Goal: Use online tool/utility: Utilize a website feature to perform a specific function

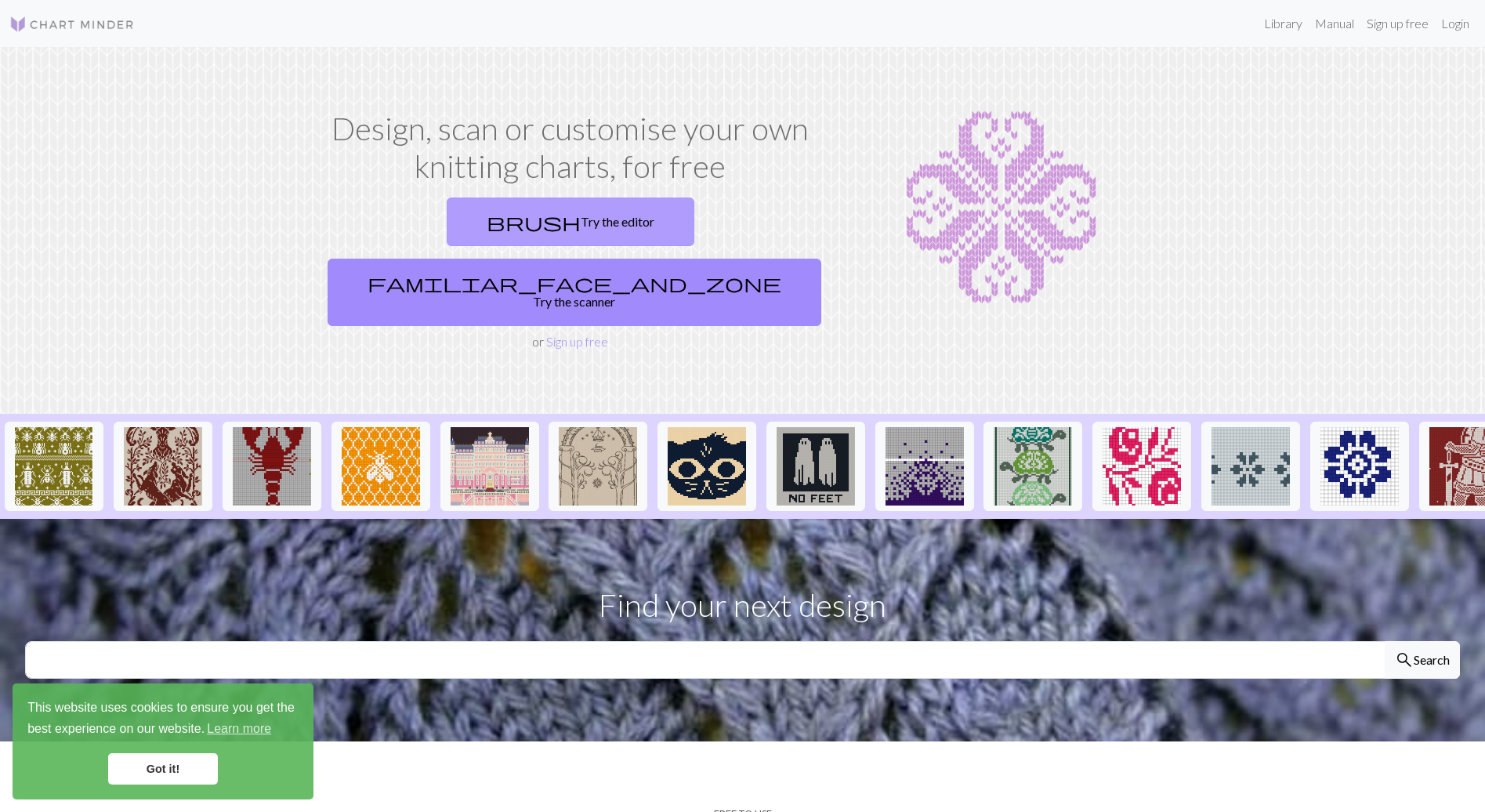
click at [501, 224] on link "brush Try the editor" at bounding box center [571, 221] width 248 height 49
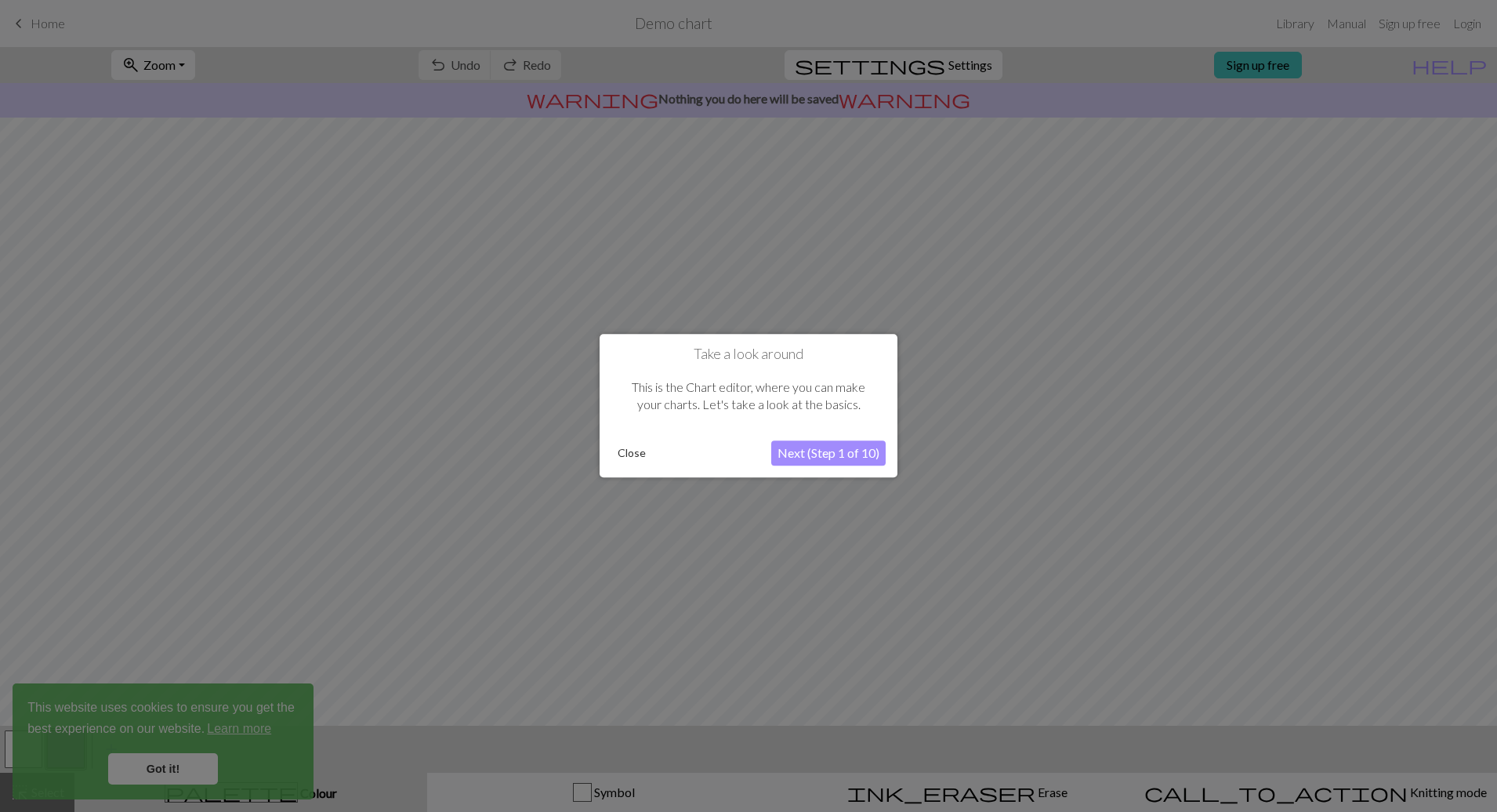
click at [856, 443] on button "Next (Step 1 of 10)" at bounding box center [829, 453] width 114 height 25
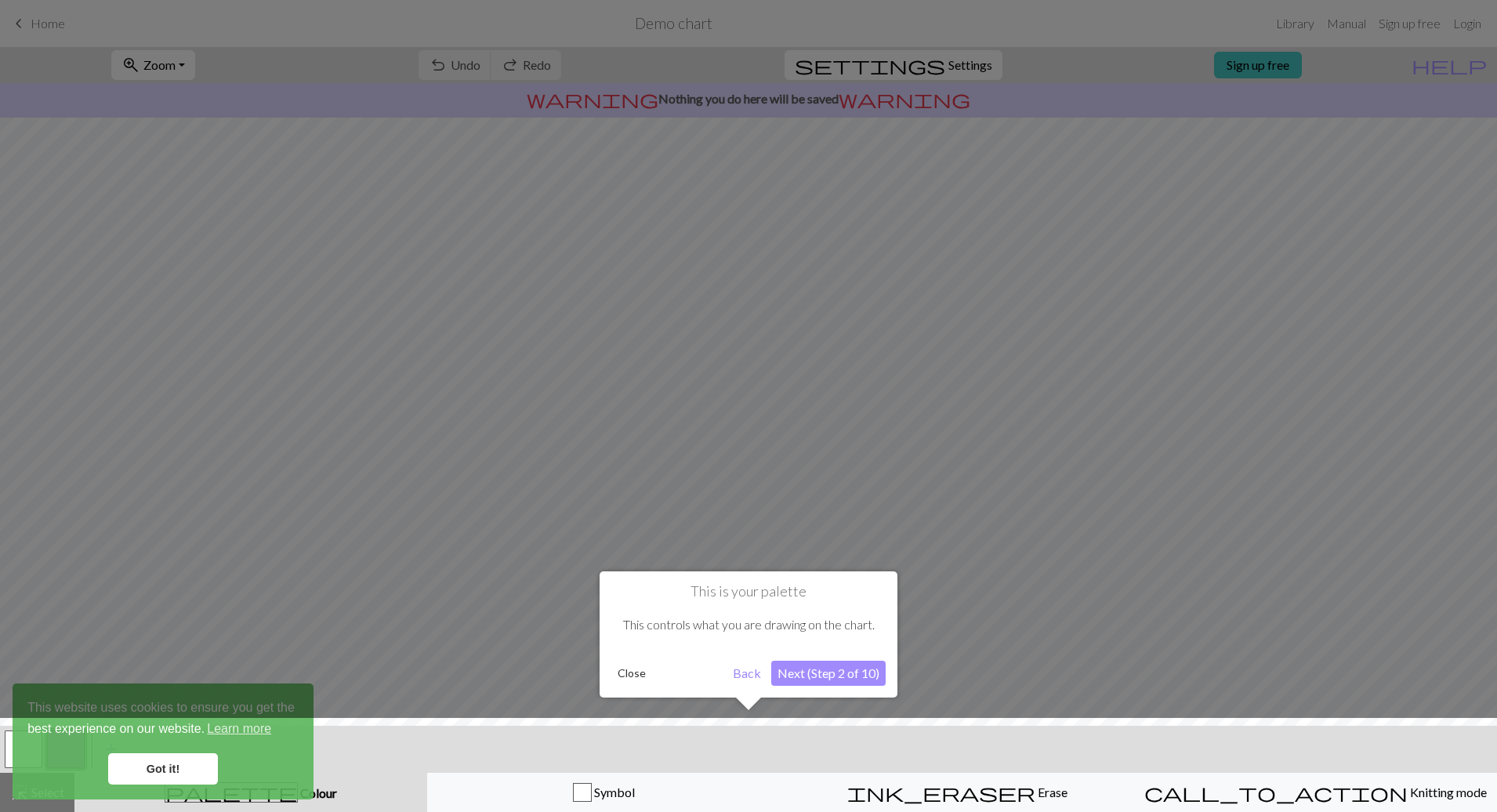
click at [76, 27] on div at bounding box center [748, 406] width 1497 height 812
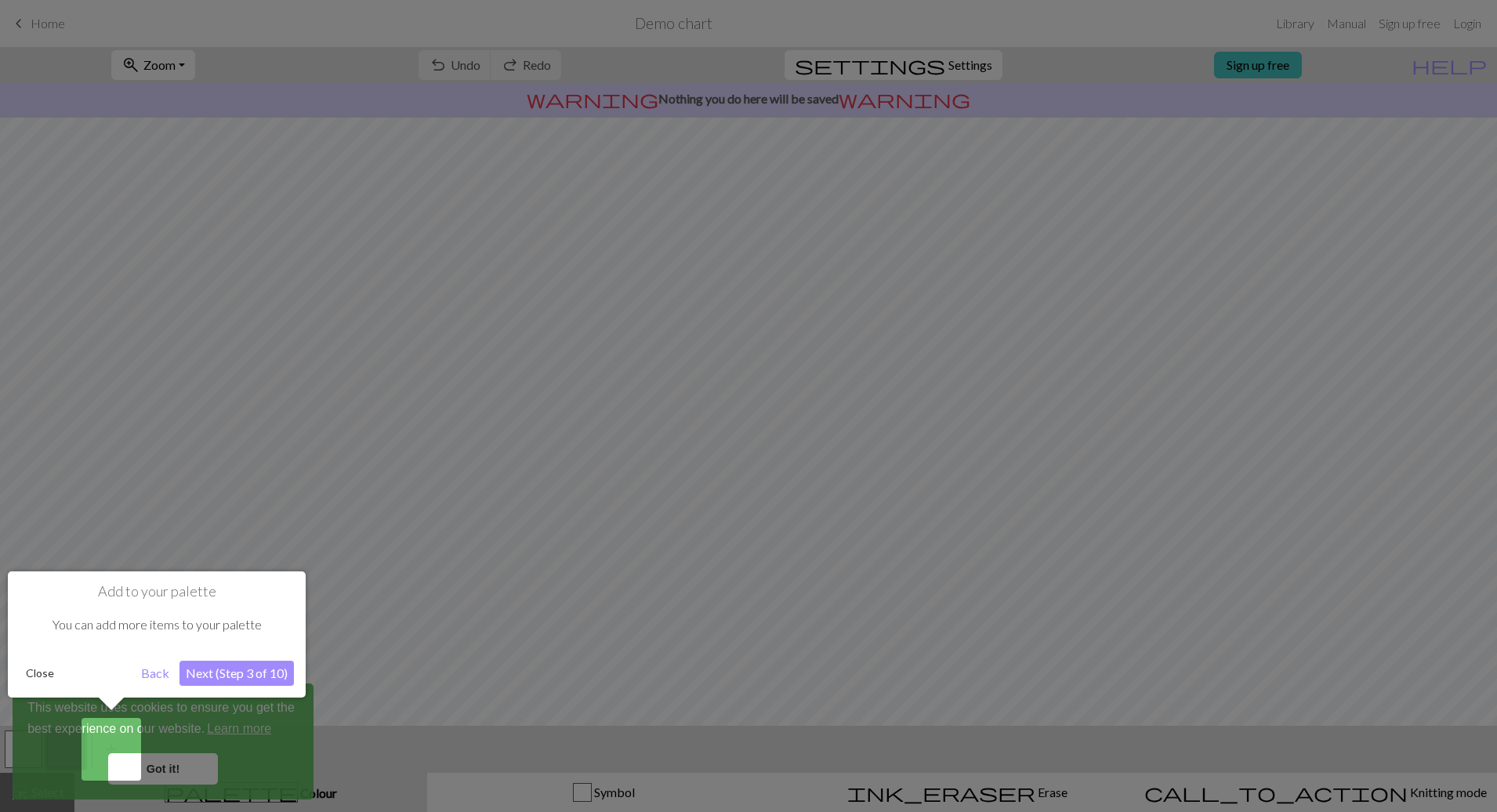
click at [37, 24] on div at bounding box center [748, 406] width 1497 height 812
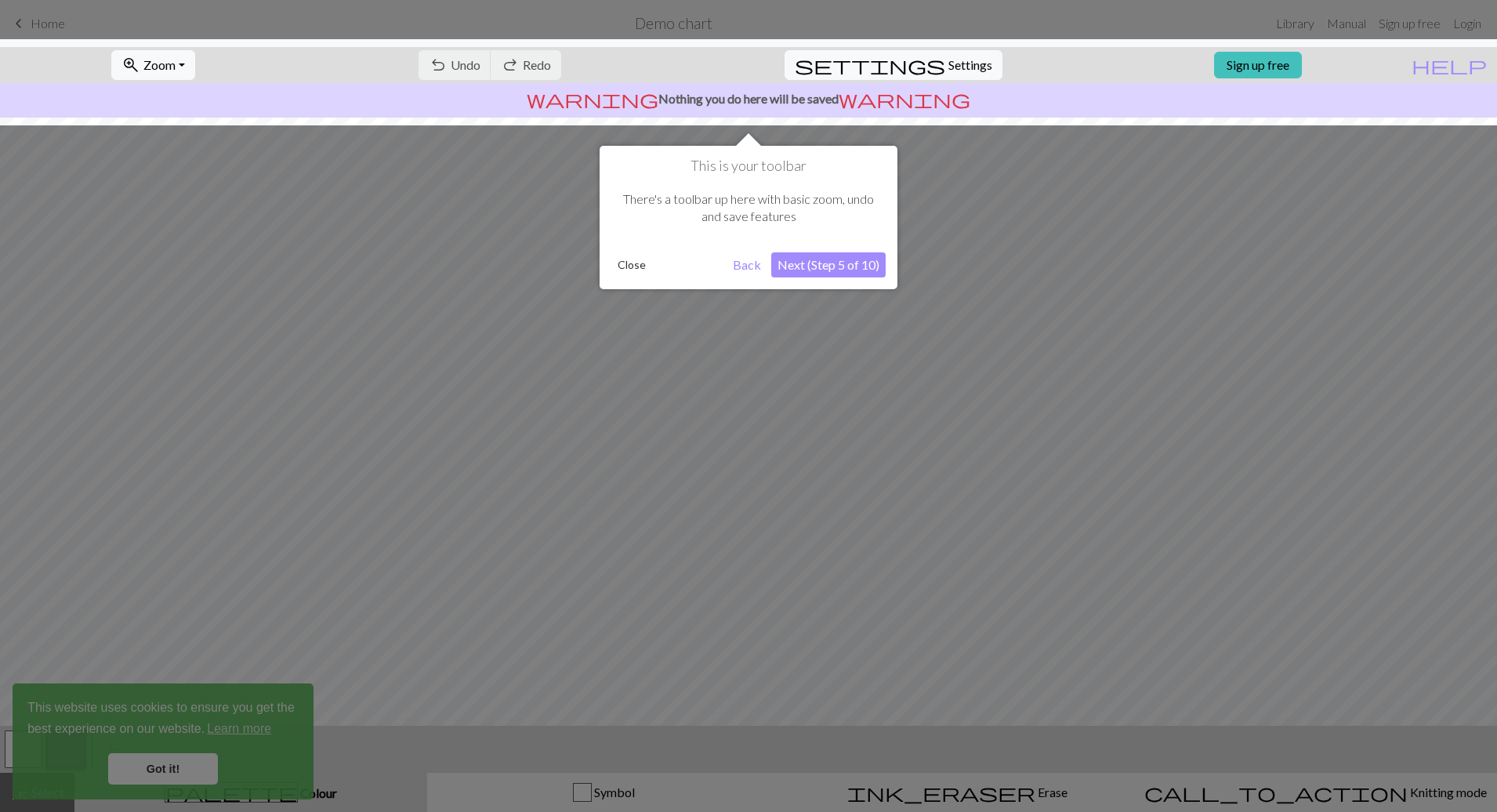
click at [53, 23] on div at bounding box center [748, 406] width 1497 height 812
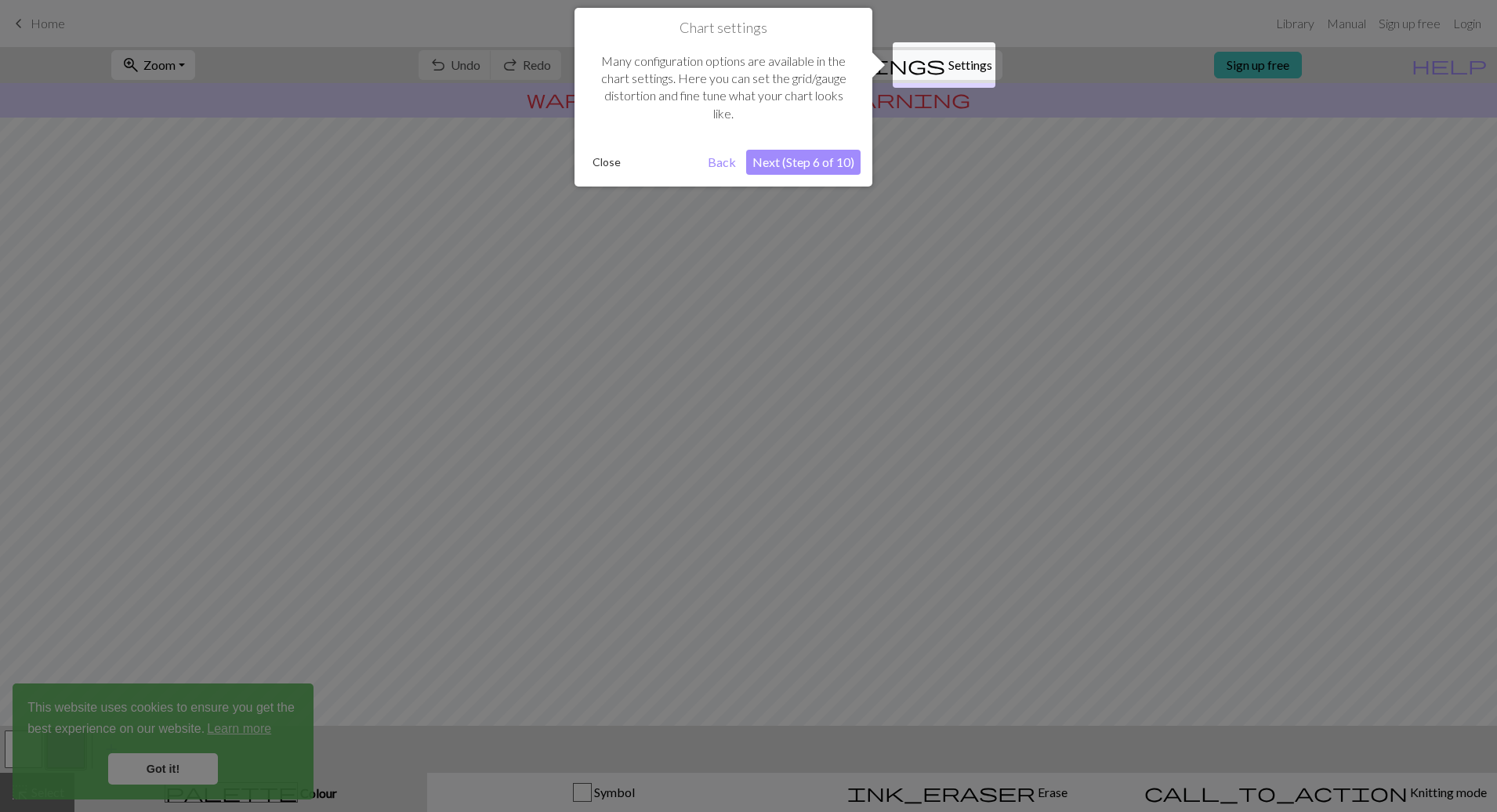
click at [53, 23] on div at bounding box center [748, 406] width 1497 height 812
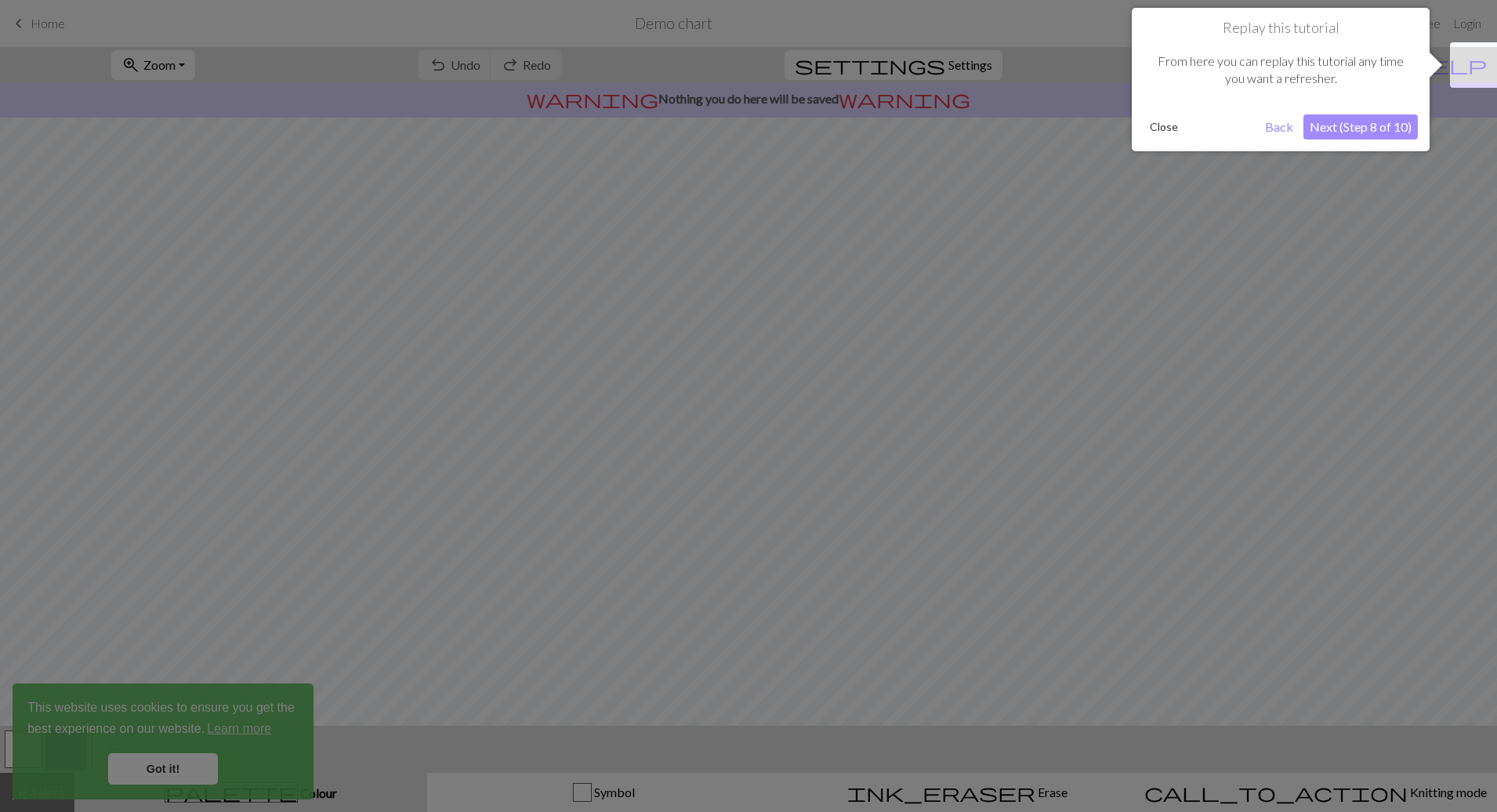
click at [53, 23] on div at bounding box center [748, 406] width 1497 height 812
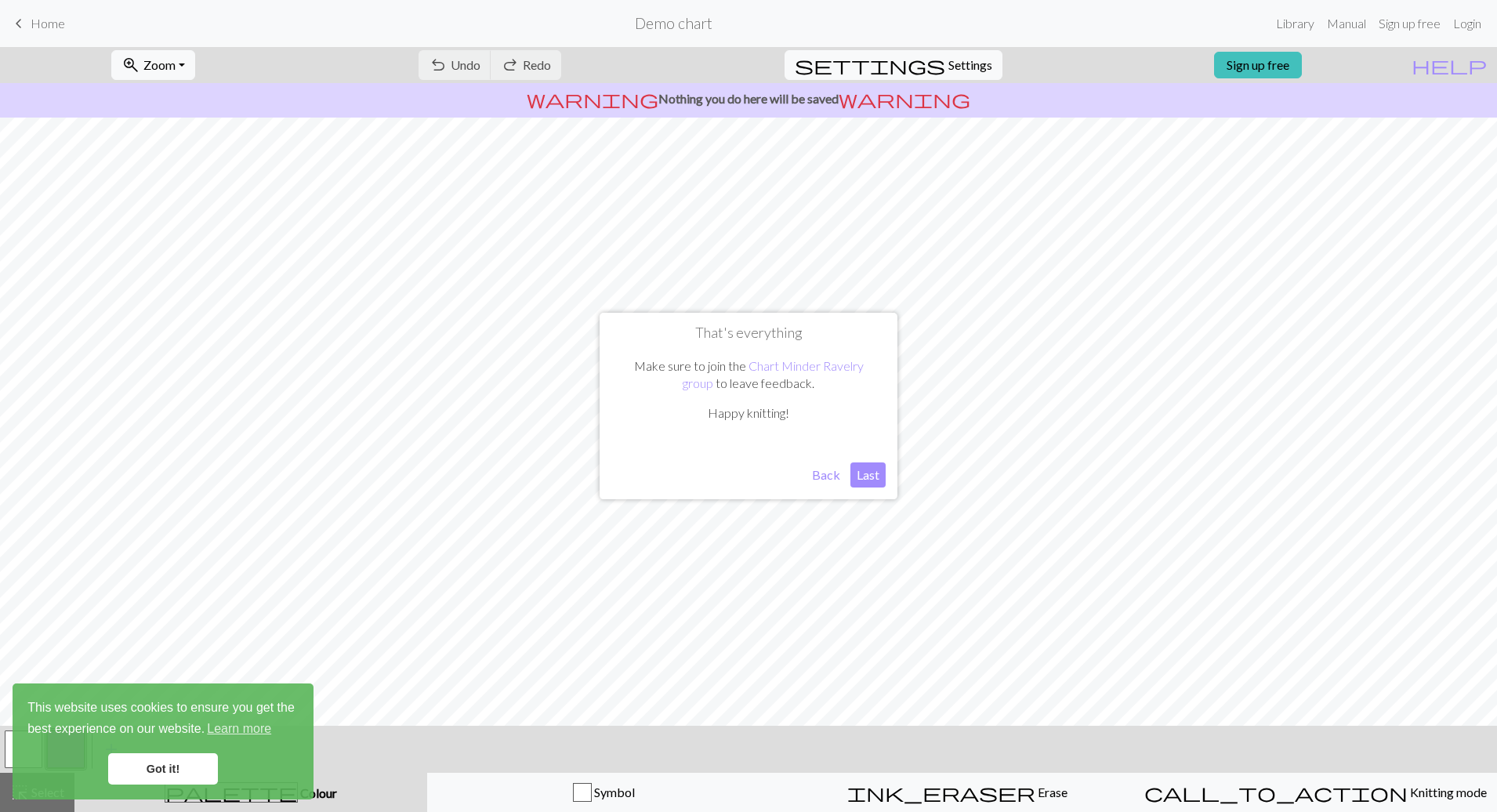
click at [53, 23] on span "Home" at bounding box center [47, 23] width 34 height 15
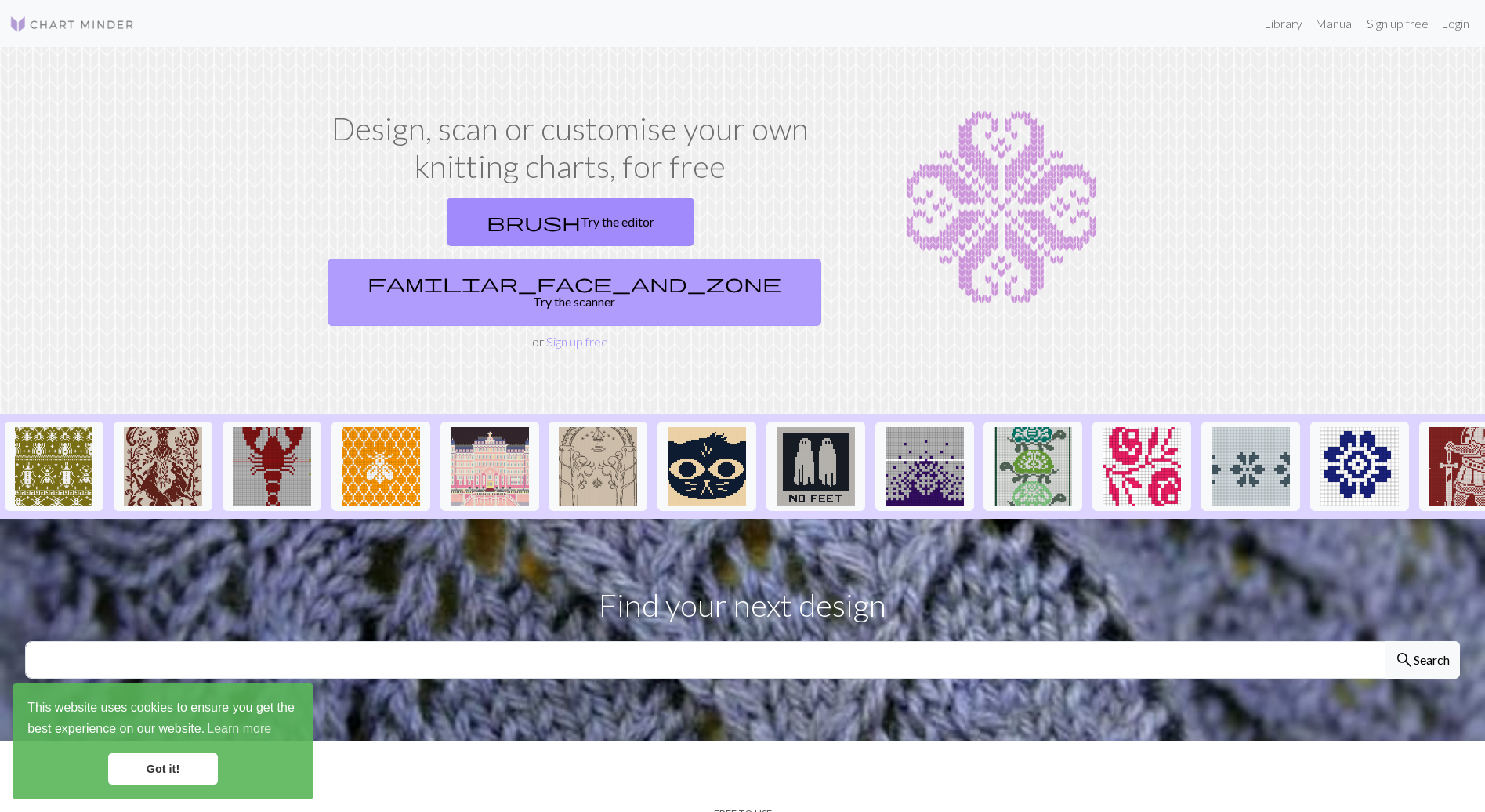
click at [684, 259] on link "familiar_face_and_zone Try the scanner" at bounding box center [574, 292] width 494 height 67
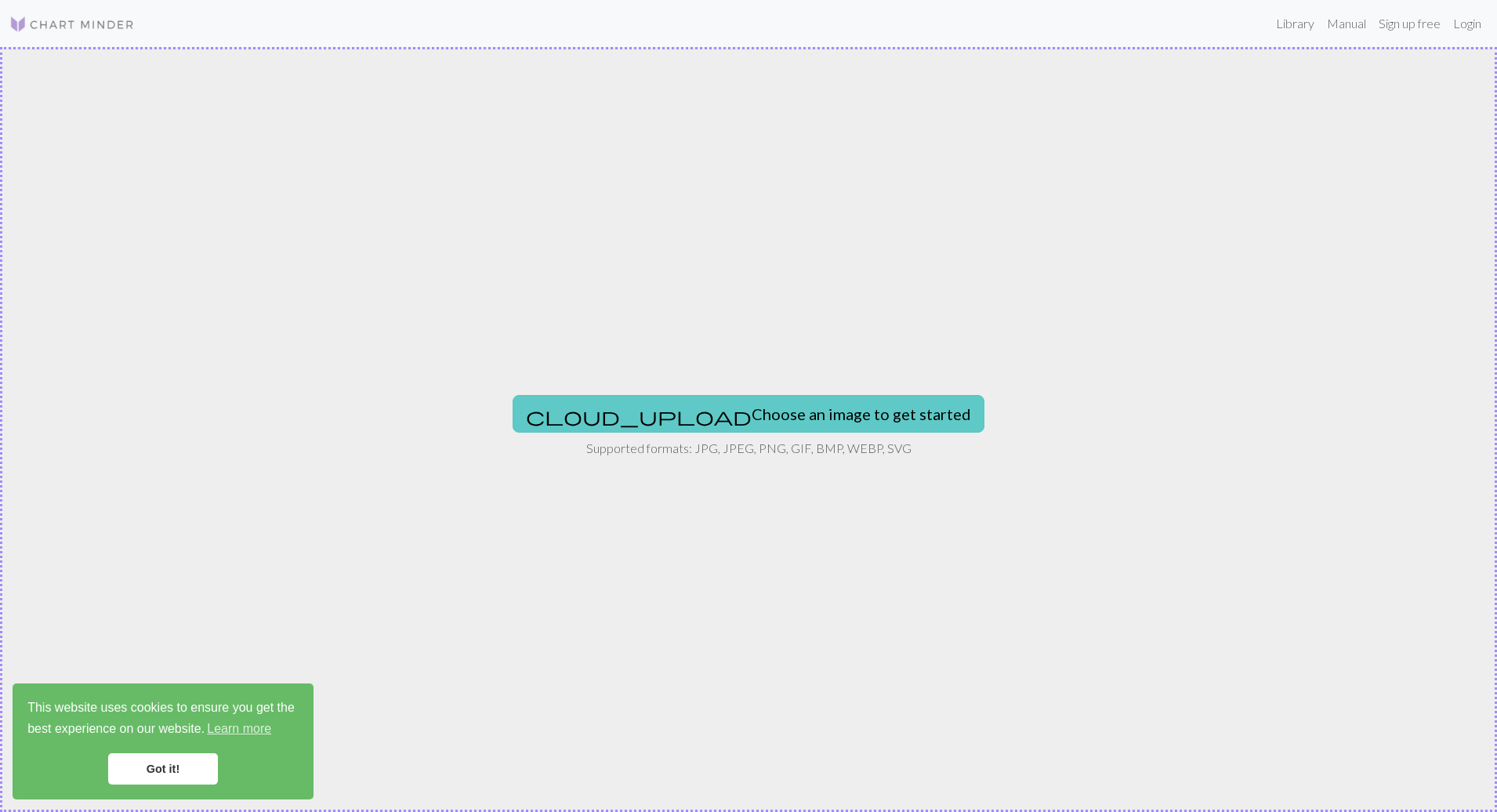
drag, startPoint x: 760, startPoint y: 394, endPoint x: 757, endPoint y: 406, distance: 12.4
click at [757, 406] on div "cloud_upload Choose an image to get started Supported formats: JPG, JPEG, PNG, …" at bounding box center [748, 430] width 1497 height 765
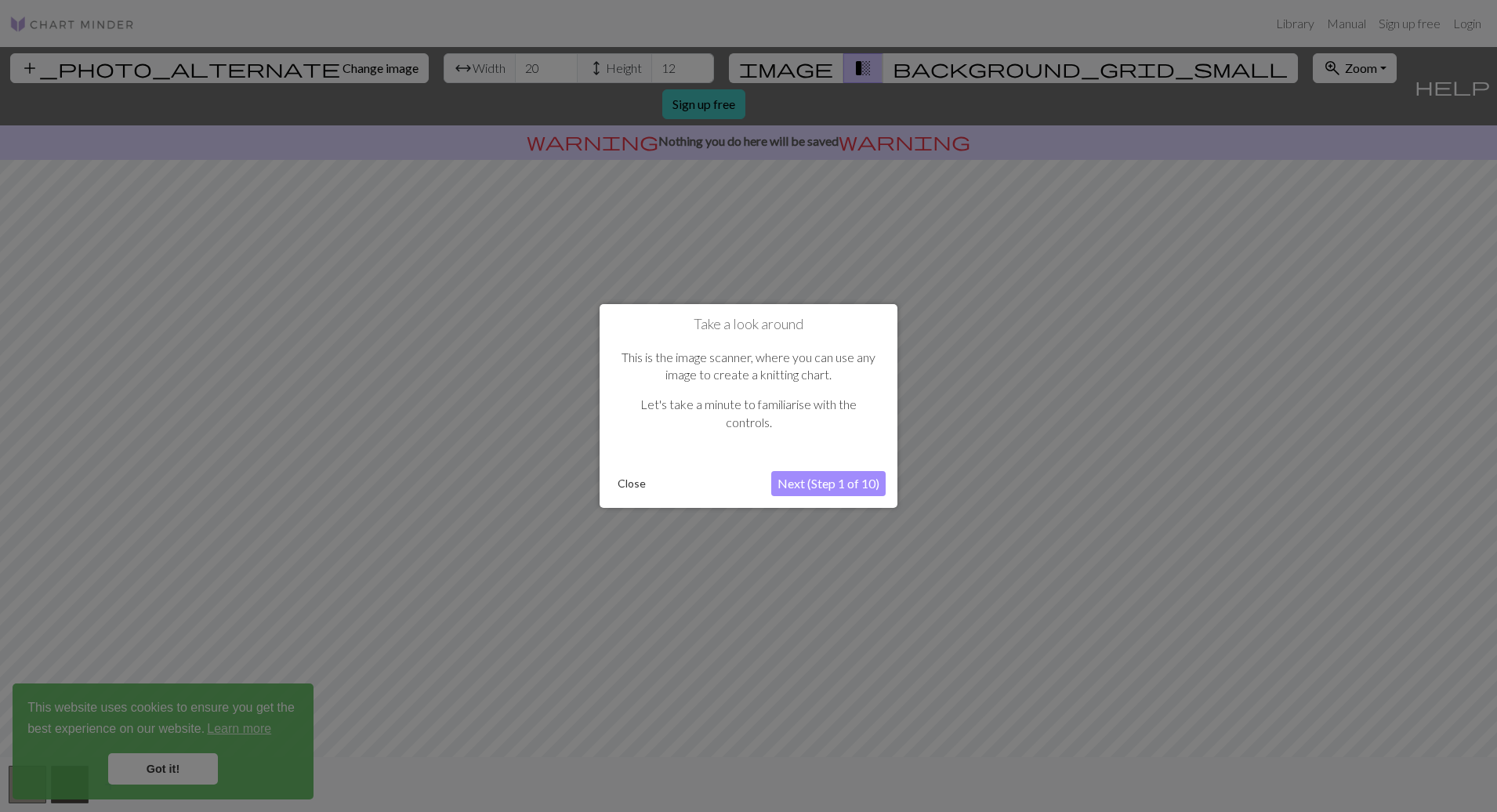
click at [850, 482] on button "Next (Step 1 of 10)" at bounding box center [829, 483] width 114 height 25
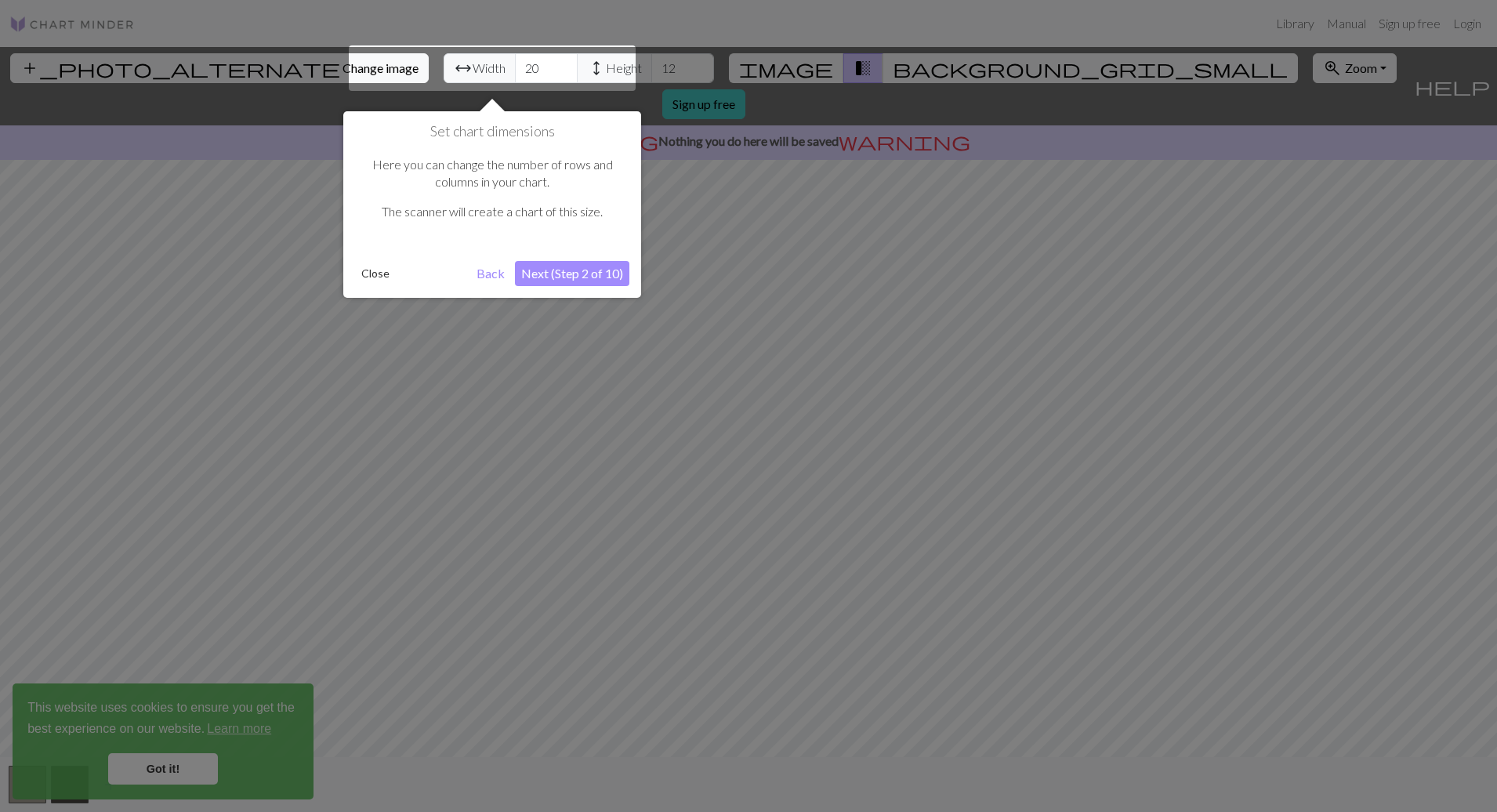
click at [571, 274] on button "Next (Step 2 of 10)" at bounding box center [572, 273] width 114 height 25
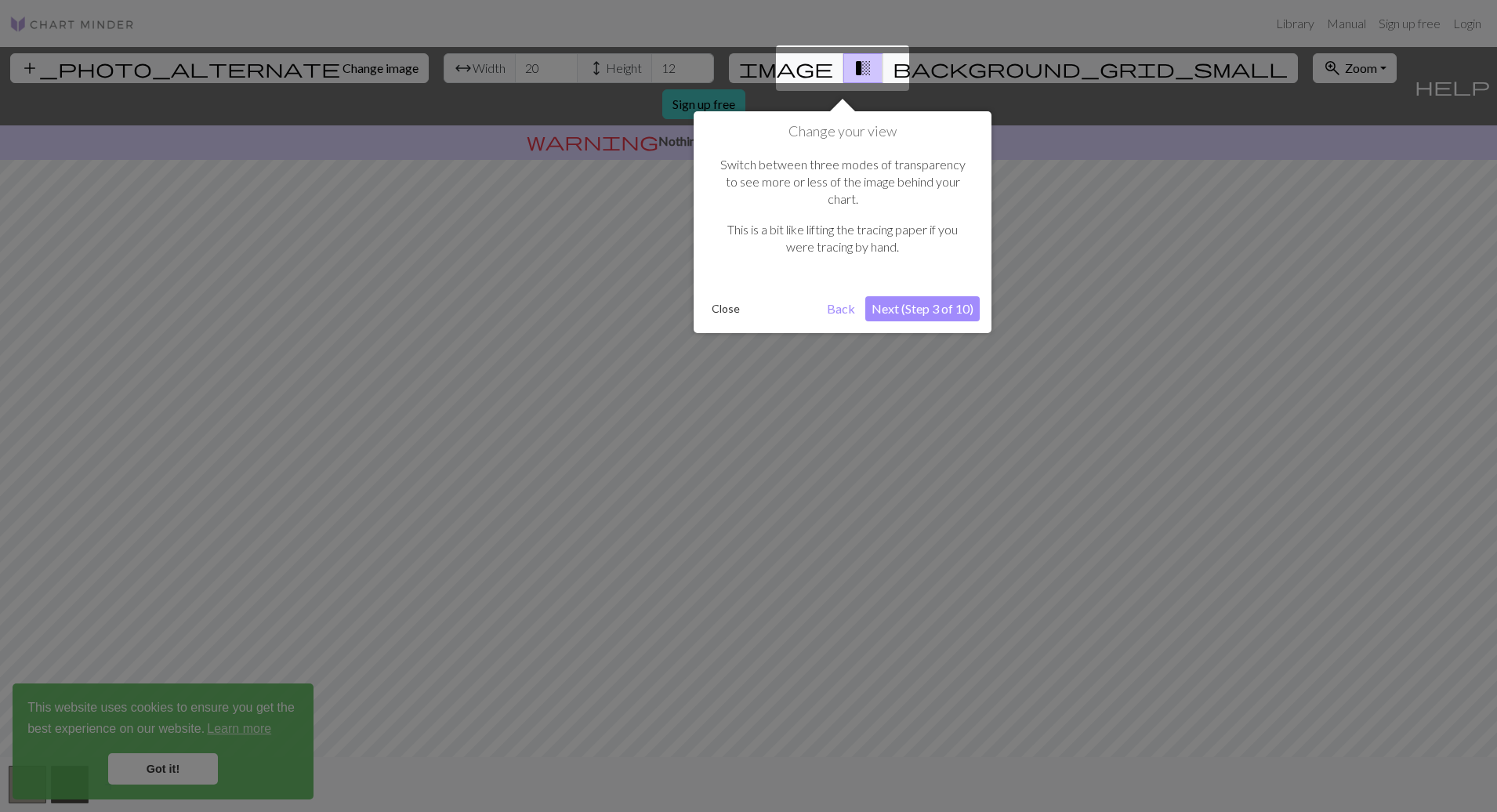
click at [724, 297] on button "Close" at bounding box center [725, 309] width 41 height 24
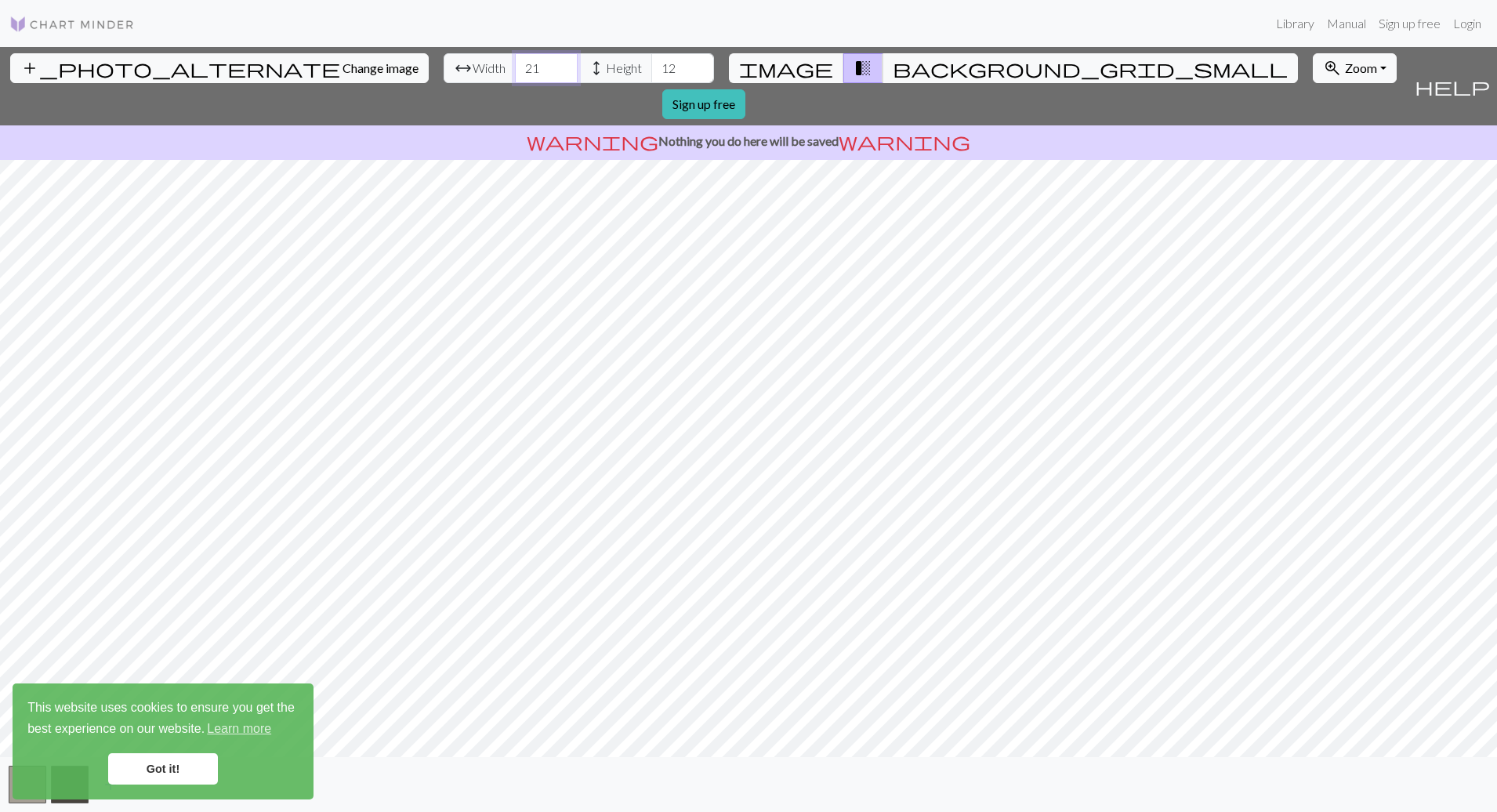
click at [515, 61] on input "21" at bounding box center [547, 68] width 63 height 29
click at [515, 61] on input "22" at bounding box center [547, 68] width 63 height 29
click at [515, 61] on input "23" at bounding box center [547, 68] width 63 height 29
click at [515, 61] on input "24" at bounding box center [547, 68] width 63 height 29
click at [515, 61] on input "25" at bounding box center [547, 68] width 63 height 29
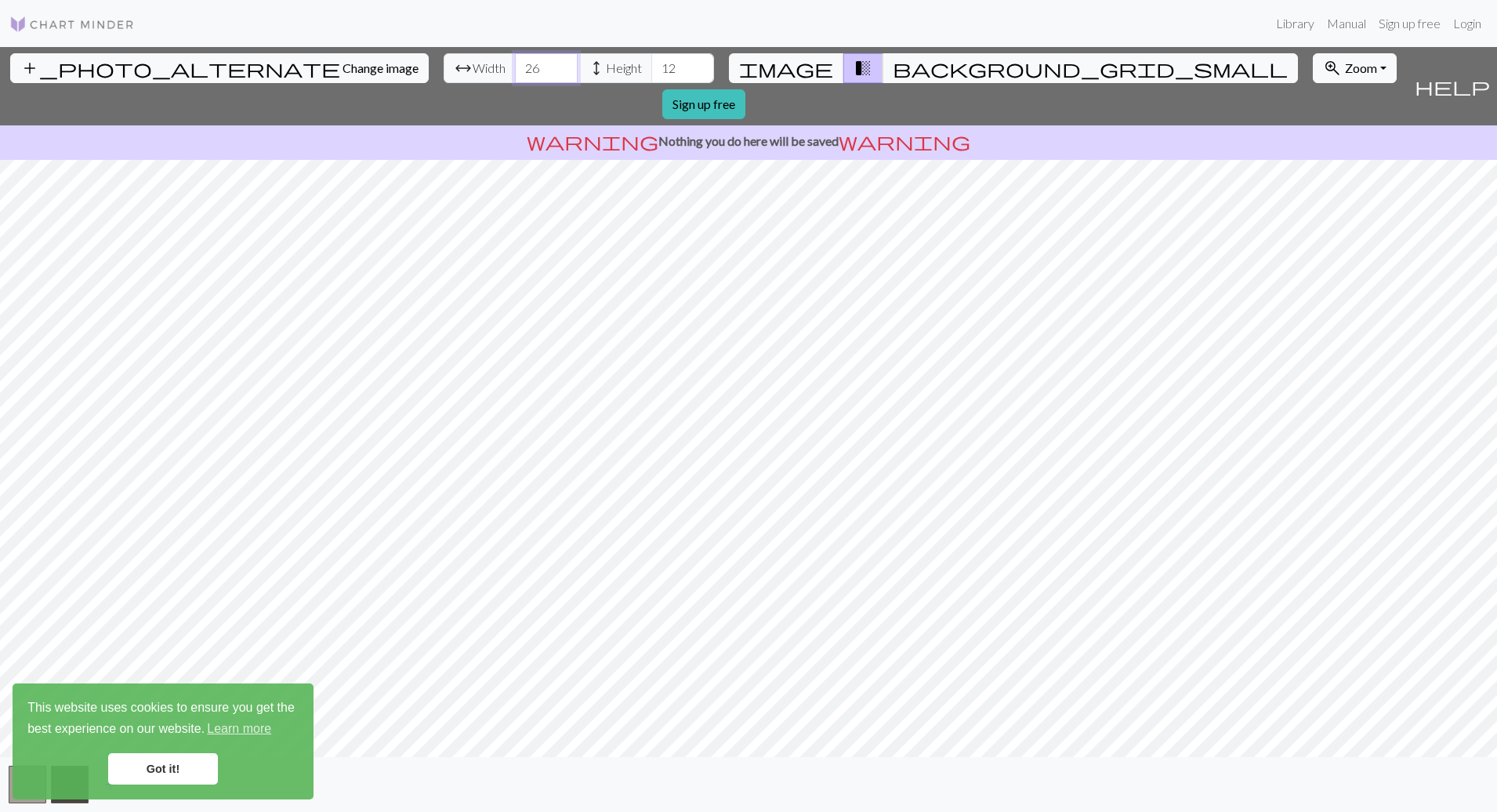
click at [515, 61] on input "26" at bounding box center [547, 68] width 63 height 29
click at [515, 61] on input "27" at bounding box center [547, 68] width 63 height 29
click at [515, 61] on input "28" at bounding box center [547, 68] width 63 height 29
click at [515, 61] on input "29" at bounding box center [547, 68] width 63 height 29
click at [515, 61] on input "30" at bounding box center [547, 68] width 63 height 29
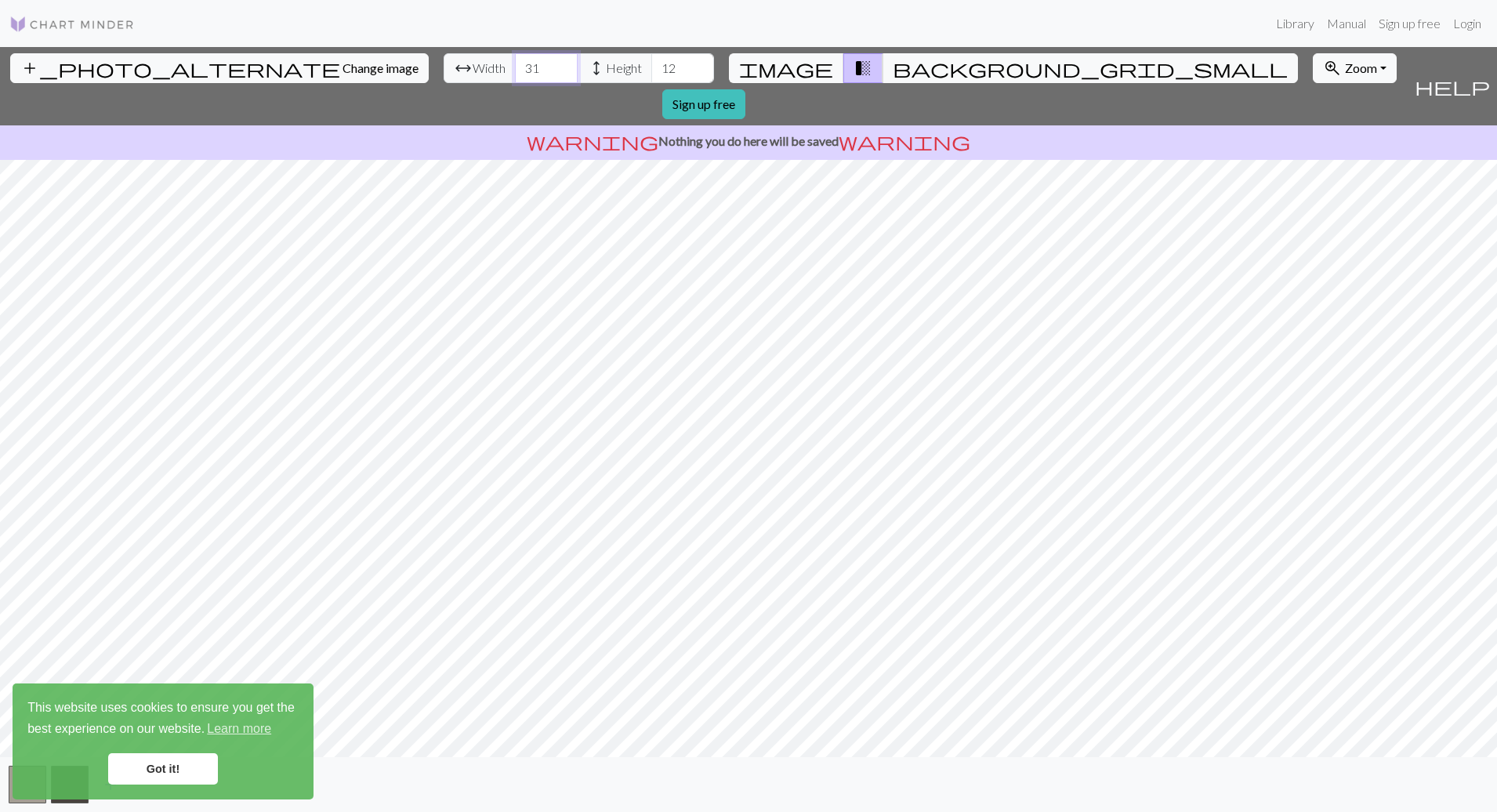
click at [515, 61] on input "31" at bounding box center [547, 68] width 63 height 29
click at [515, 61] on input "32" at bounding box center [547, 68] width 63 height 29
click at [515, 61] on input "33" at bounding box center [547, 68] width 63 height 29
click at [515, 61] on input "34" at bounding box center [547, 68] width 63 height 29
click at [515, 61] on input "35" at bounding box center [547, 68] width 63 height 29
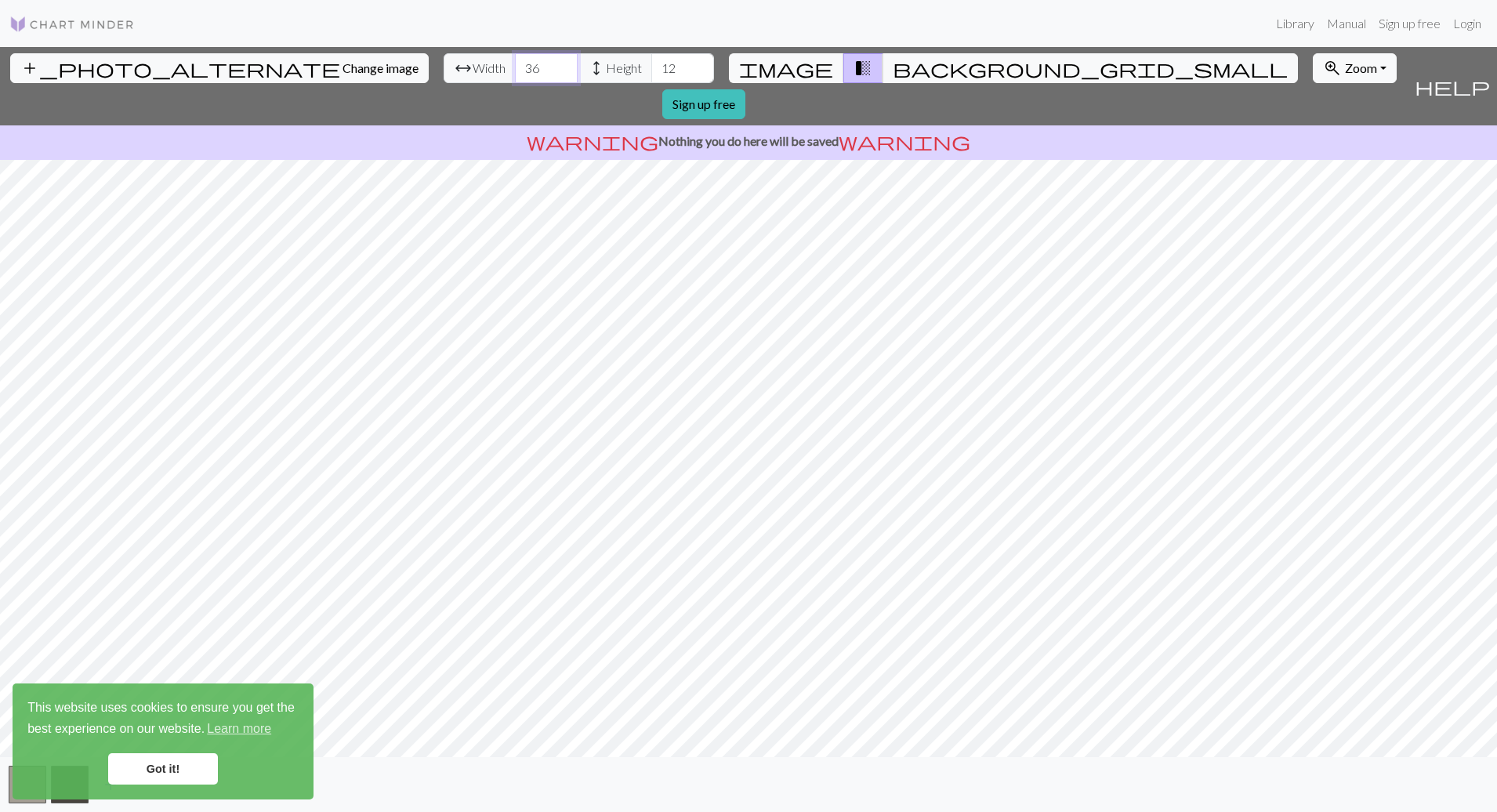
click at [515, 61] on input "36" at bounding box center [547, 68] width 63 height 29
click at [515, 61] on input "37" at bounding box center [547, 68] width 63 height 29
click at [515, 61] on input "38" at bounding box center [547, 68] width 63 height 29
click at [515, 61] on input "39" at bounding box center [547, 68] width 63 height 29
click at [515, 61] on input "40" at bounding box center [547, 68] width 63 height 29
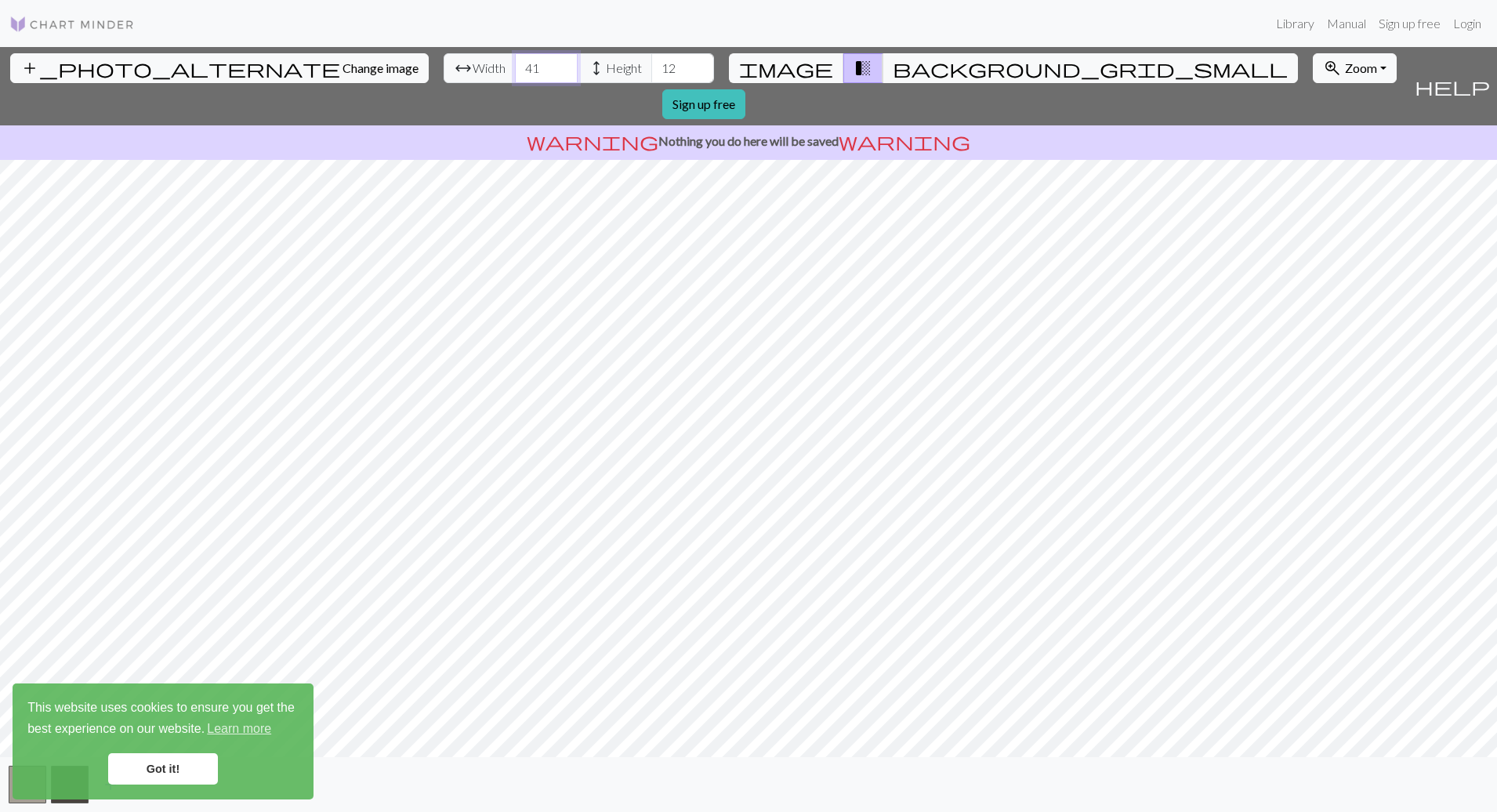
click at [515, 61] on input "41" at bounding box center [547, 68] width 63 height 29
type input "42"
click at [515, 61] on input "42" at bounding box center [547, 68] width 63 height 29
click at [651, 63] on input "13" at bounding box center [682, 68] width 63 height 29
click at [651, 63] on input "14" at bounding box center [682, 68] width 63 height 29
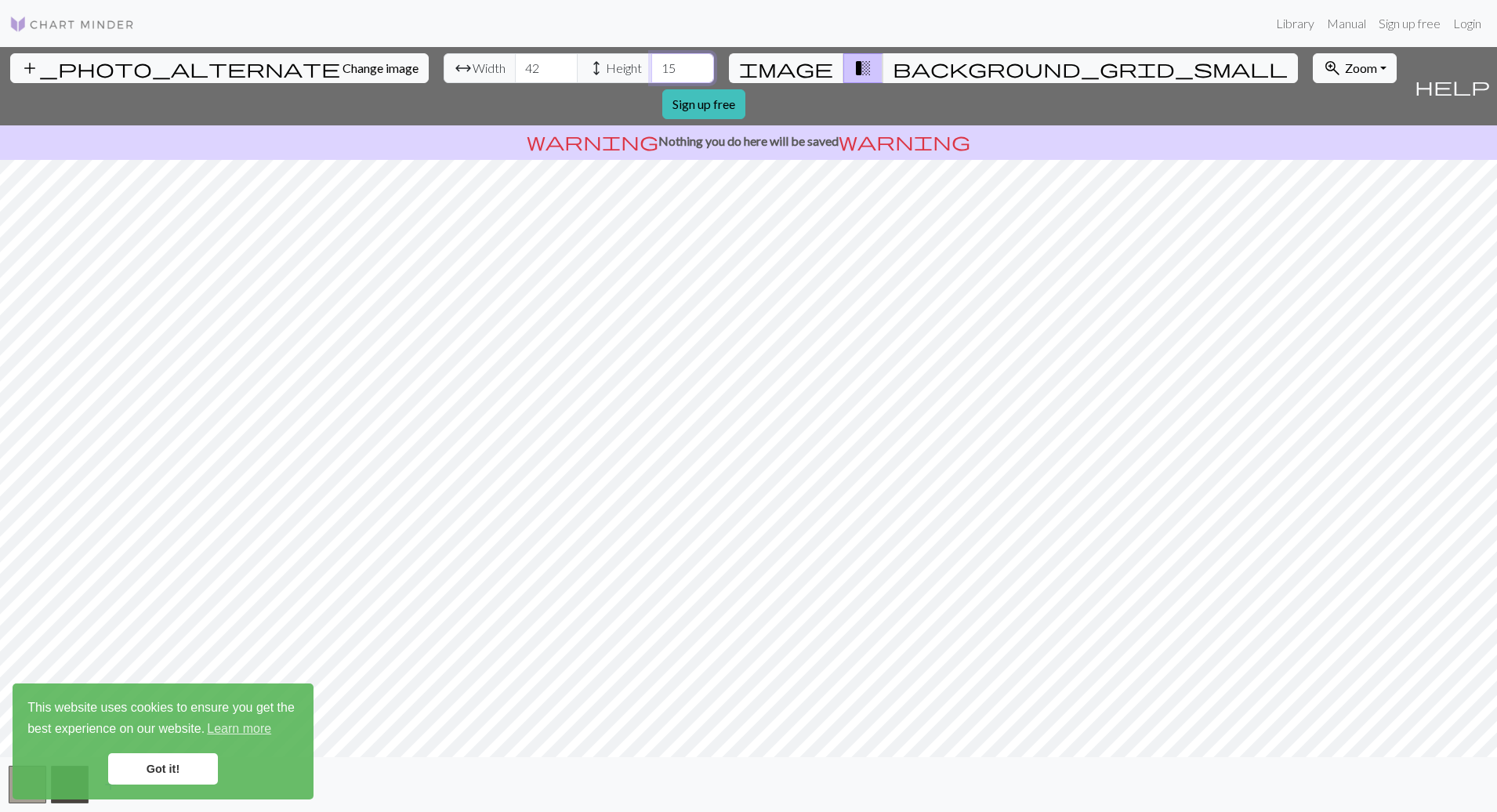
click at [651, 63] on input "15" at bounding box center [682, 68] width 63 height 29
click at [651, 63] on input "16" at bounding box center [682, 68] width 63 height 29
click at [651, 63] on input "17" at bounding box center [682, 68] width 63 height 29
click at [651, 63] on input "18" at bounding box center [682, 68] width 63 height 29
click at [651, 63] on input "19" at bounding box center [682, 68] width 63 height 29
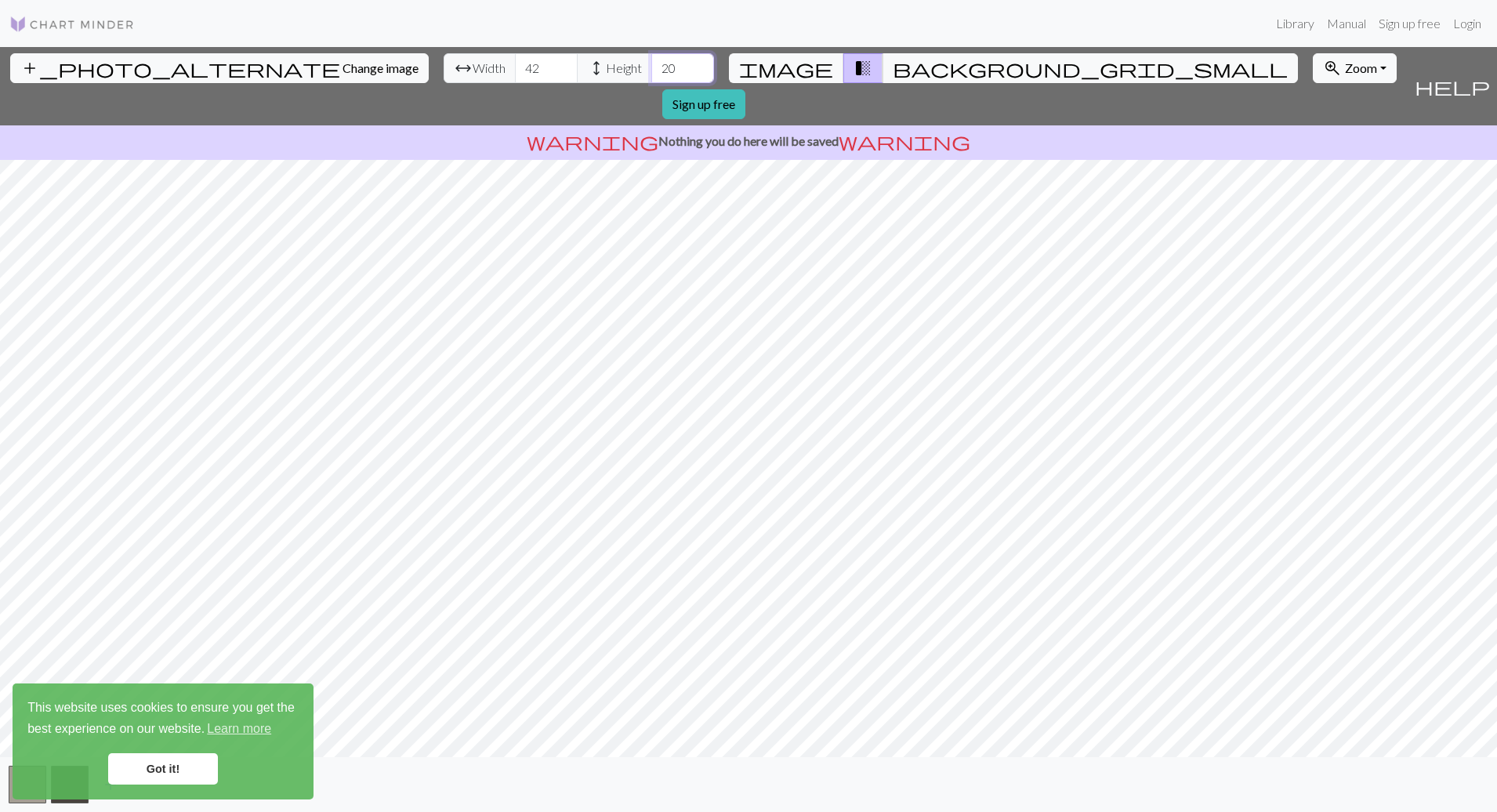
click at [651, 63] on input "20" at bounding box center [682, 68] width 63 height 29
click at [651, 63] on input "21" at bounding box center [682, 68] width 63 height 29
click at [651, 63] on input "22" at bounding box center [682, 68] width 63 height 29
click at [651, 63] on input "23" at bounding box center [682, 68] width 63 height 29
type input "24"
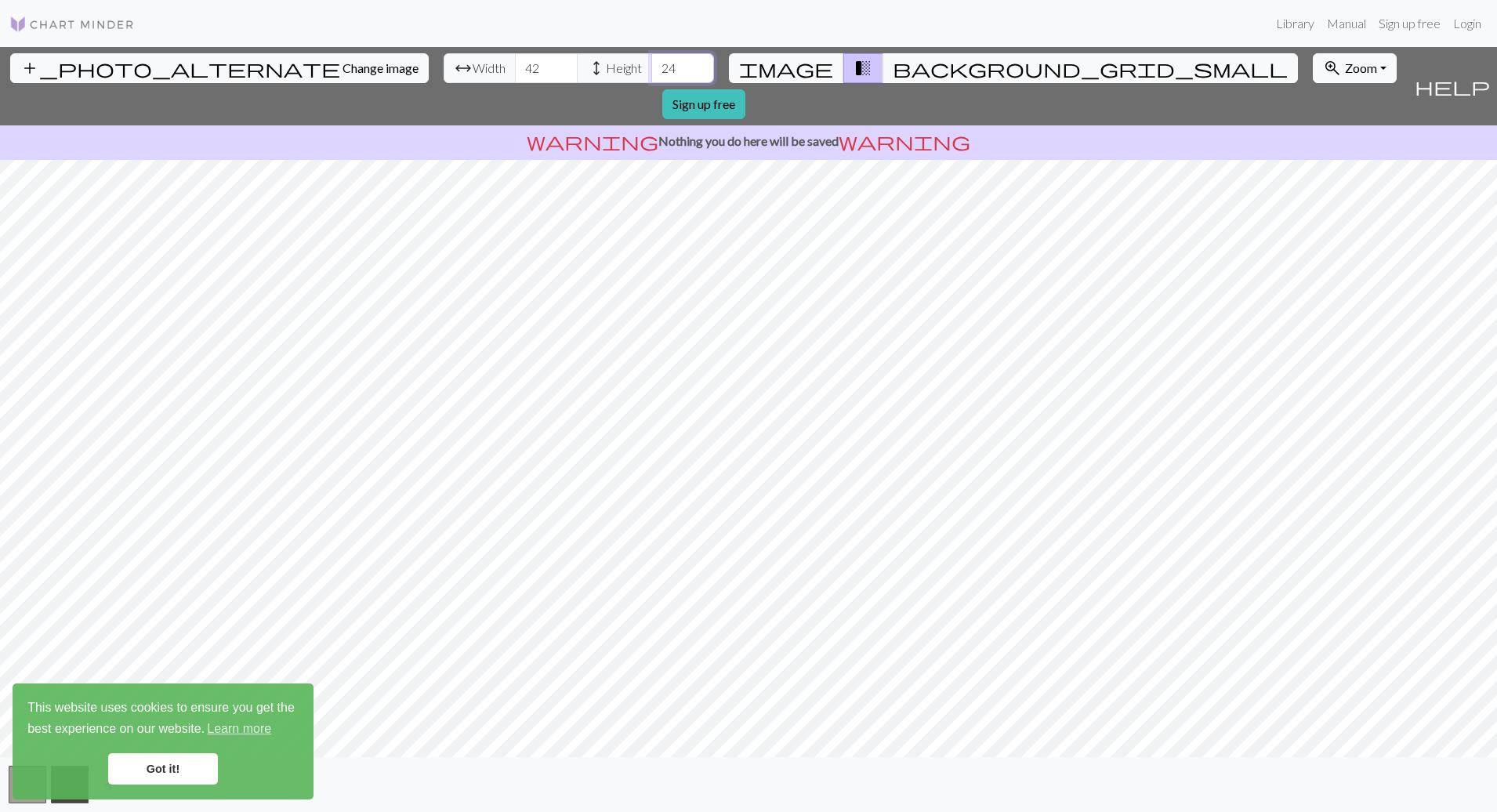
click at [651, 63] on input "24" at bounding box center [682, 68] width 63 height 29
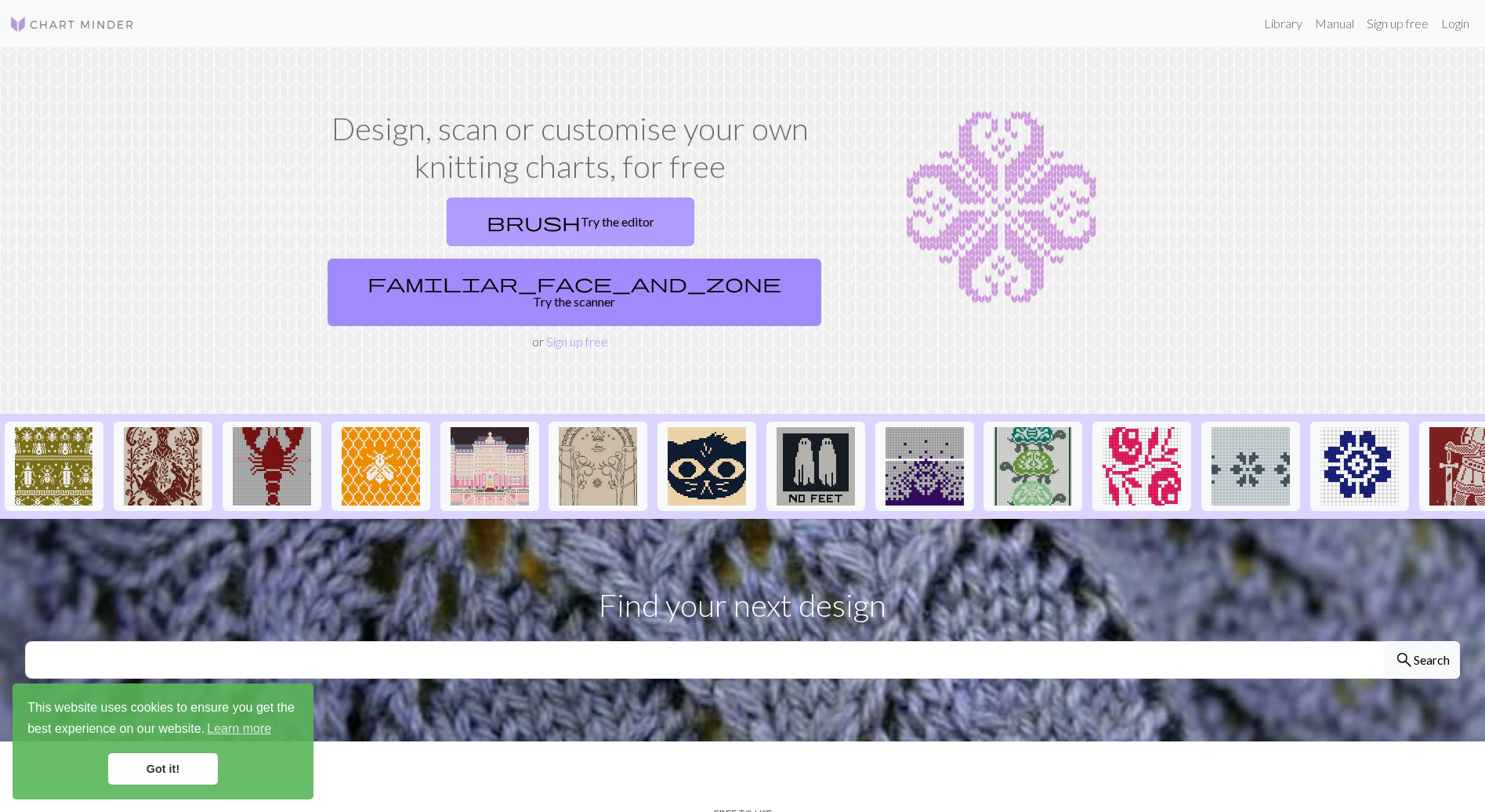
click at [451, 215] on link "brush Try the editor" at bounding box center [571, 221] width 248 height 49
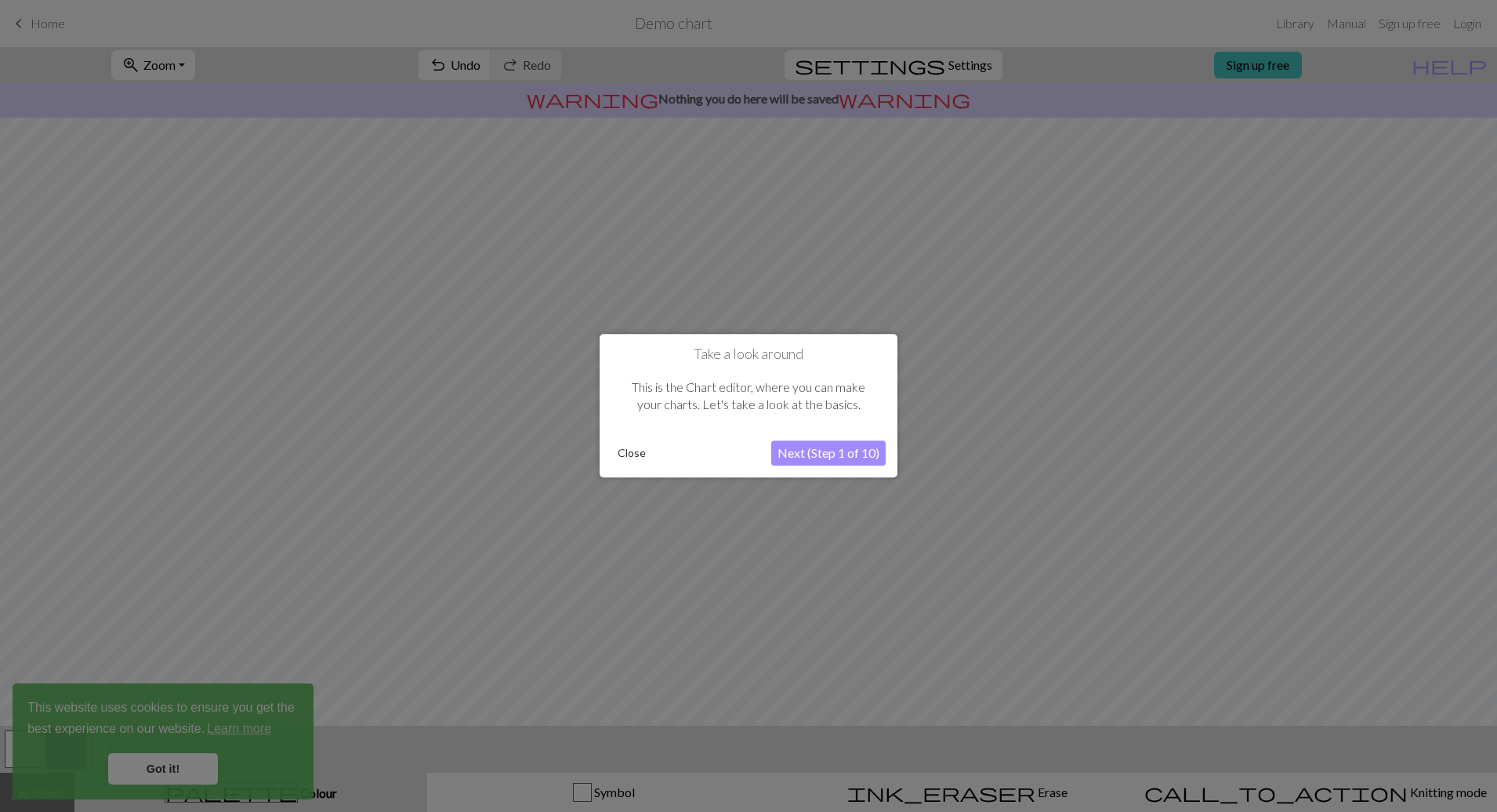
click at [818, 456] on button "Next (Step 1 of 10)" at bounding box center [829, 453] width 114 height 25
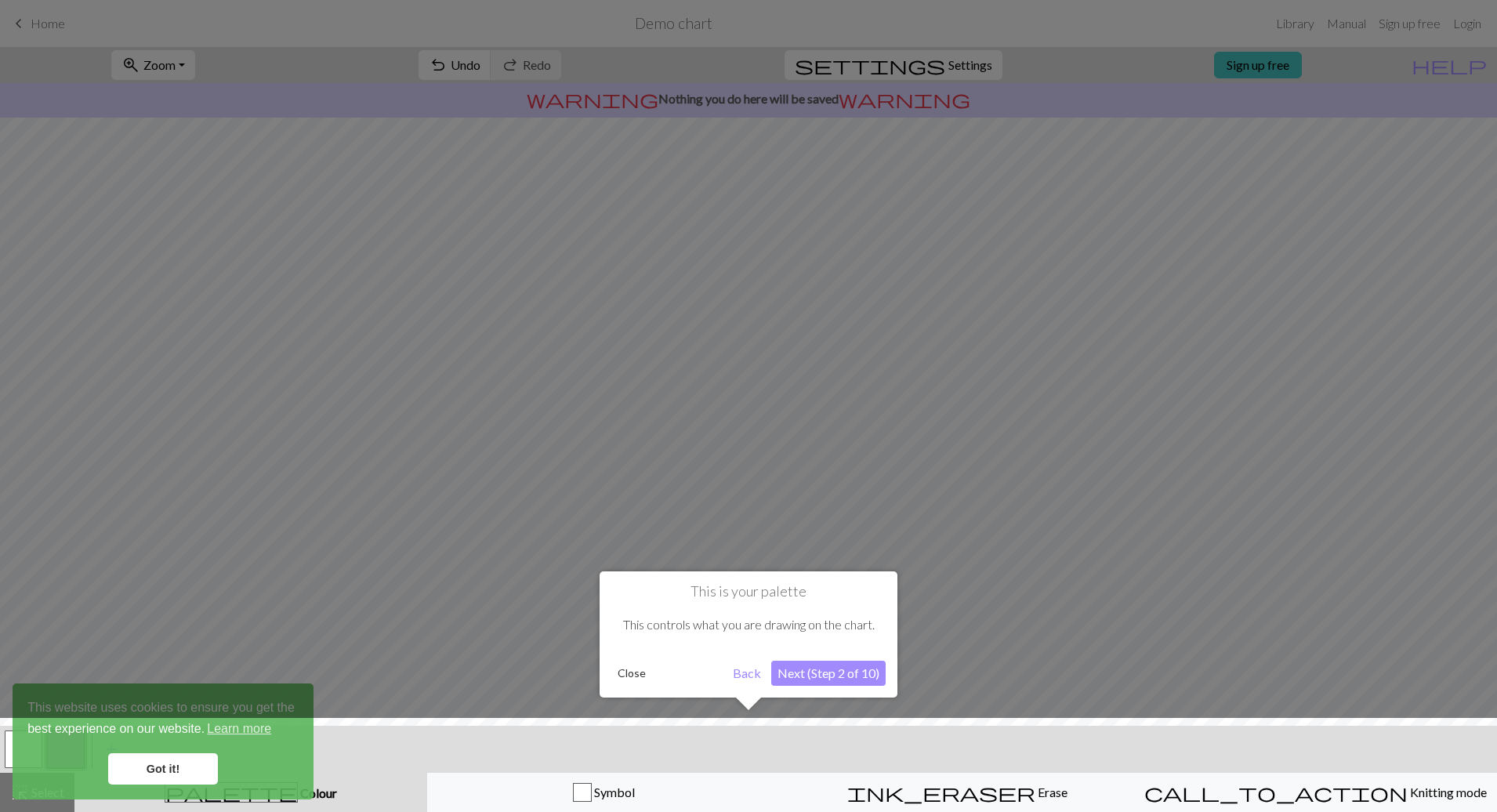
click at [798, 677] on button "Next (Step 2 of 10)" at bounding box center [829, 673] width 114 height 25
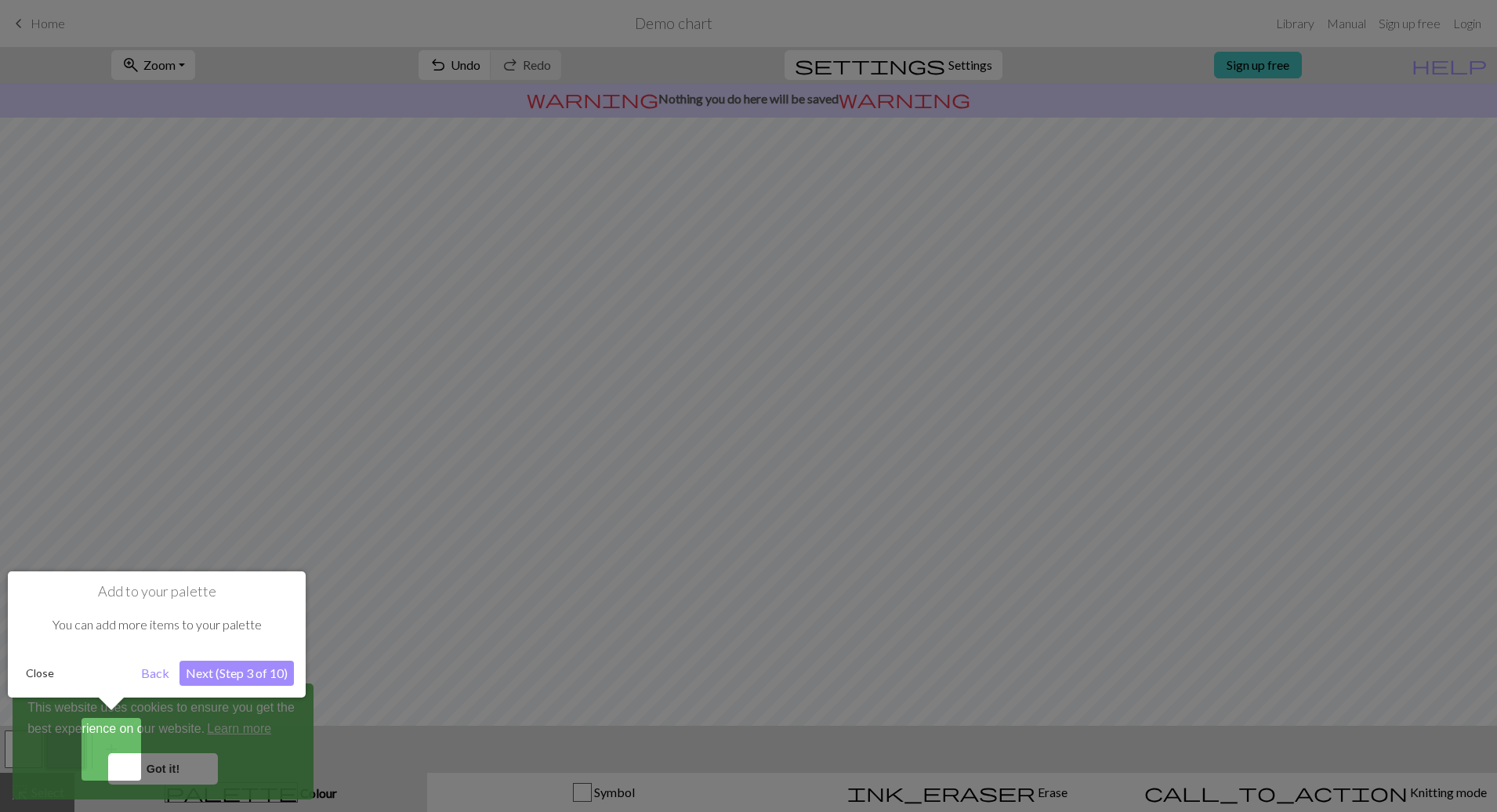
click at [228, 678] on button "Next (Step 3 of 10)" at bounding box center [237, 673] width 114 height 25
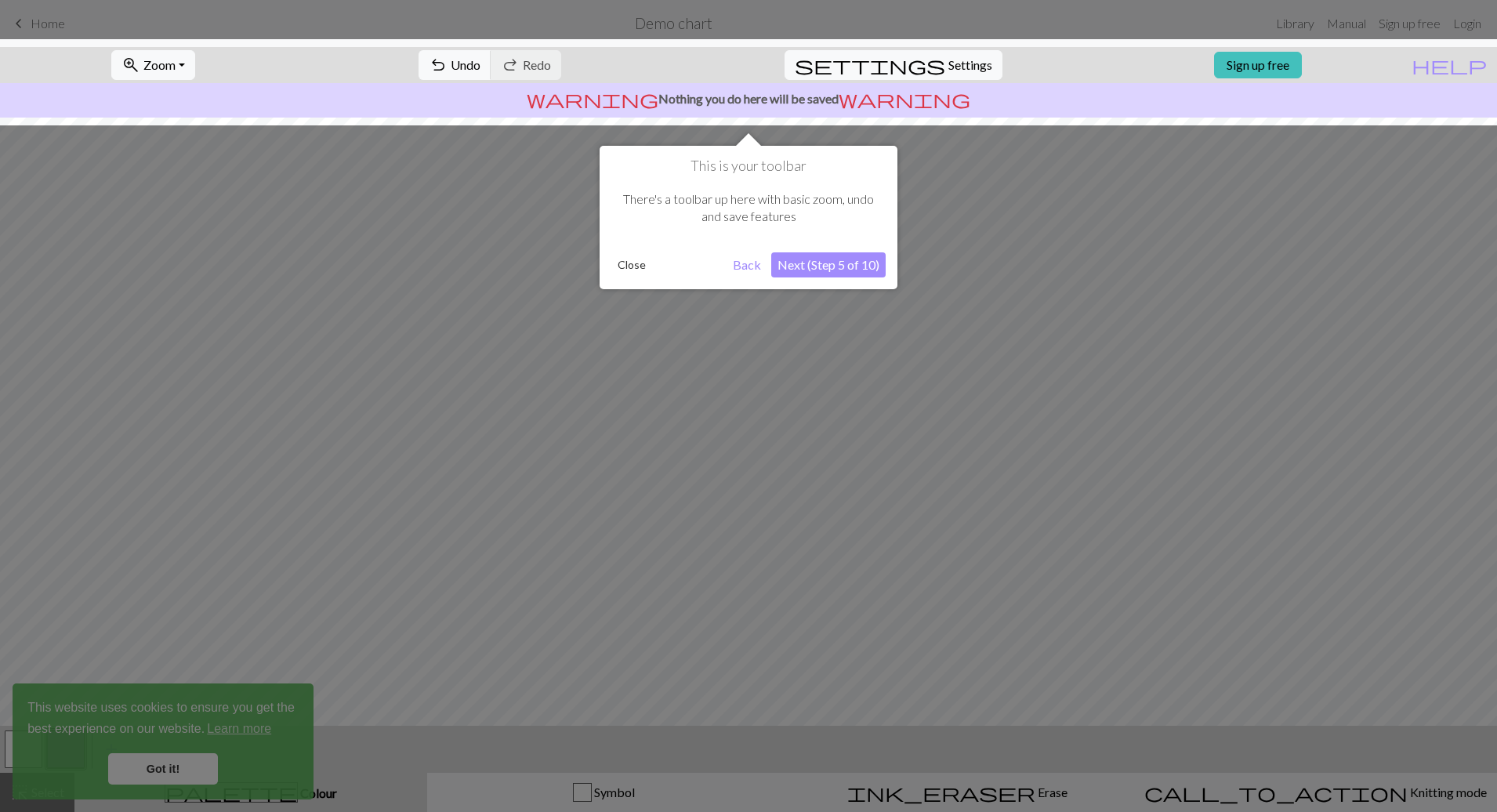
click at [850, 275] on button "Next (Step 5 of 10)" at bounding box center [829, 265] width 114 height 25
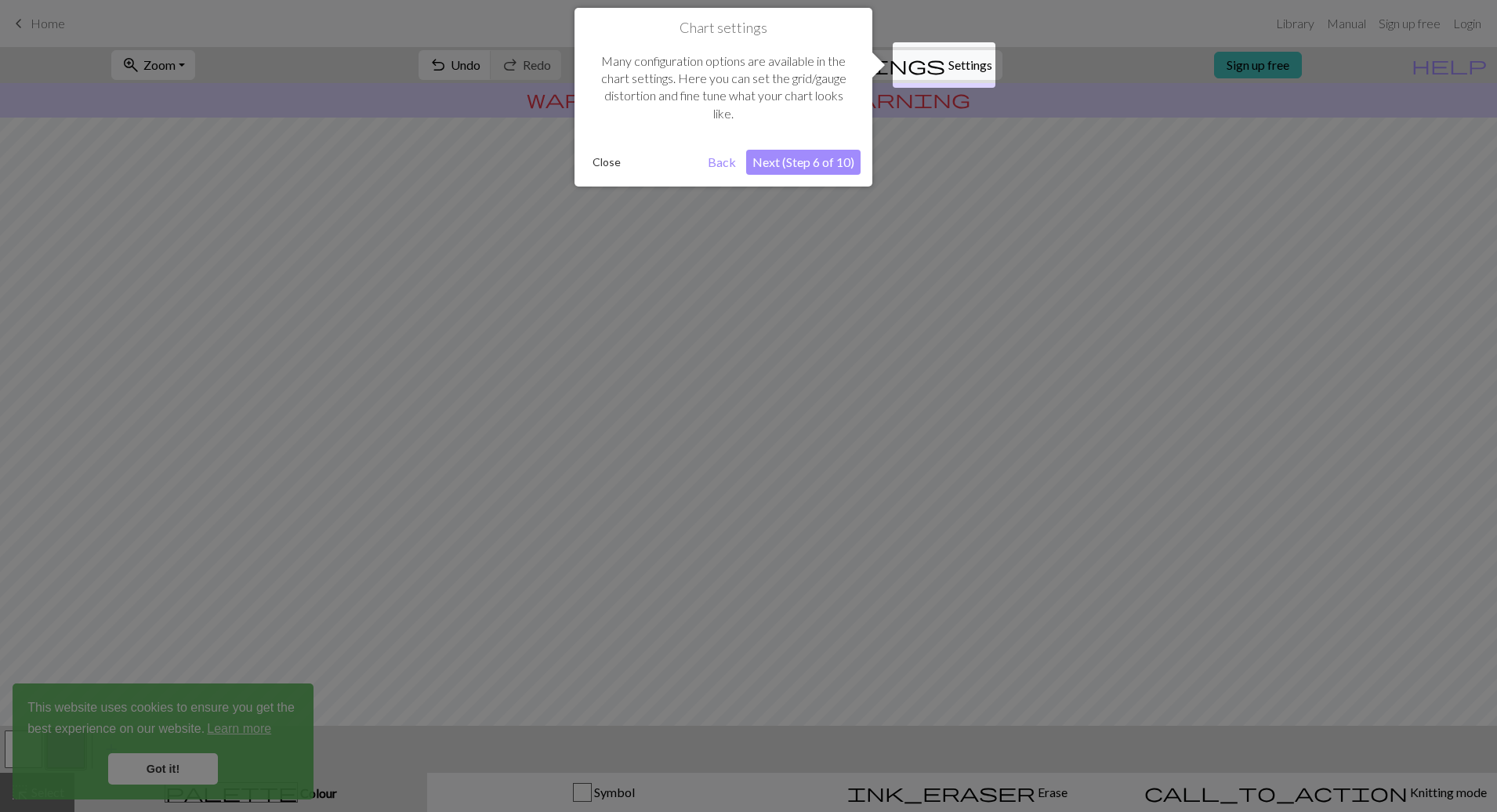
click at [807, 159] on button "Next (Step 6 of 10)" at bounding box center [803, 161] width 114 height 25
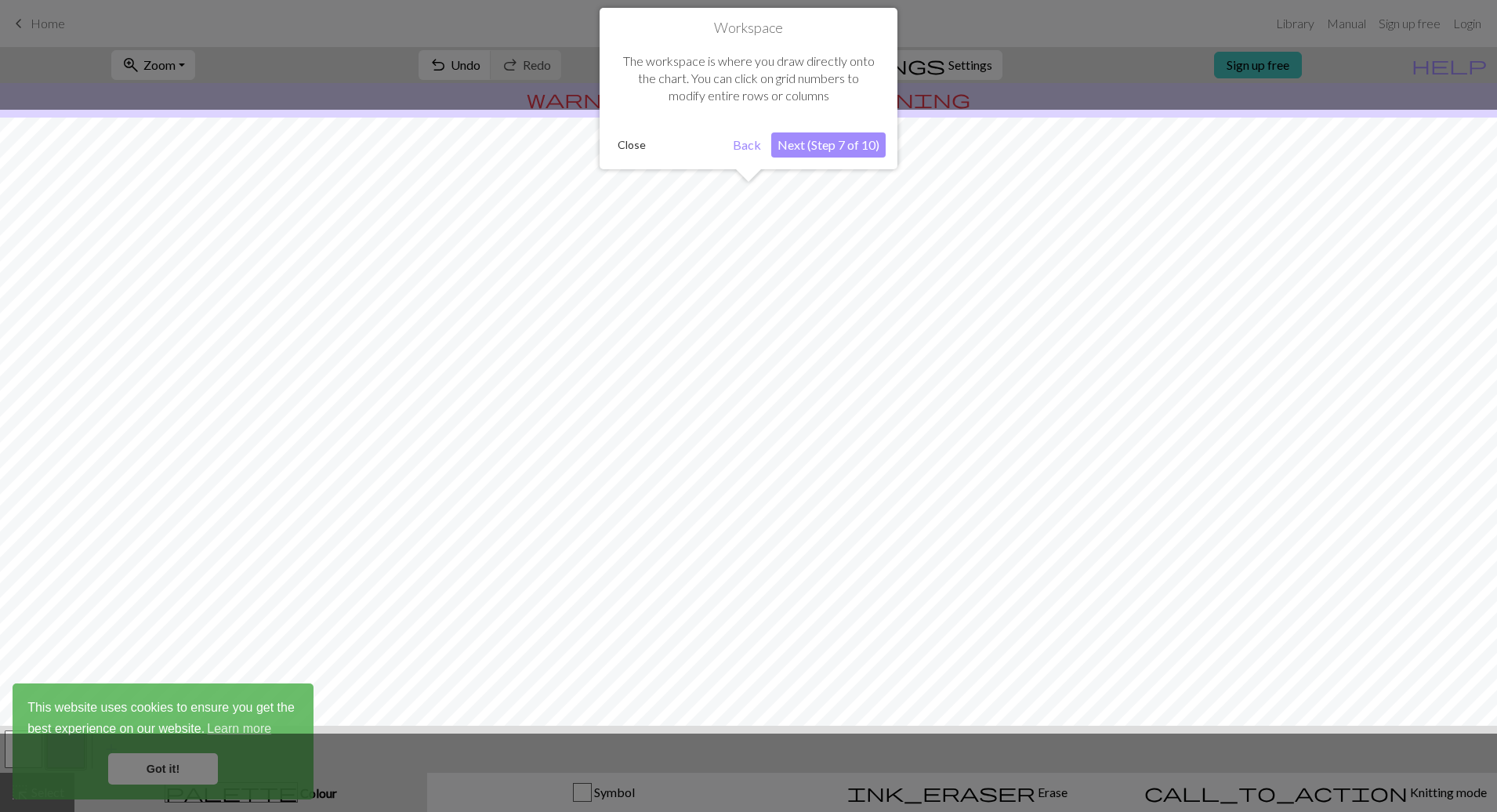
click at [847, 144] on button "Next (Step 7 of 10)" at bounding box center [829, 145] width 114 height 25
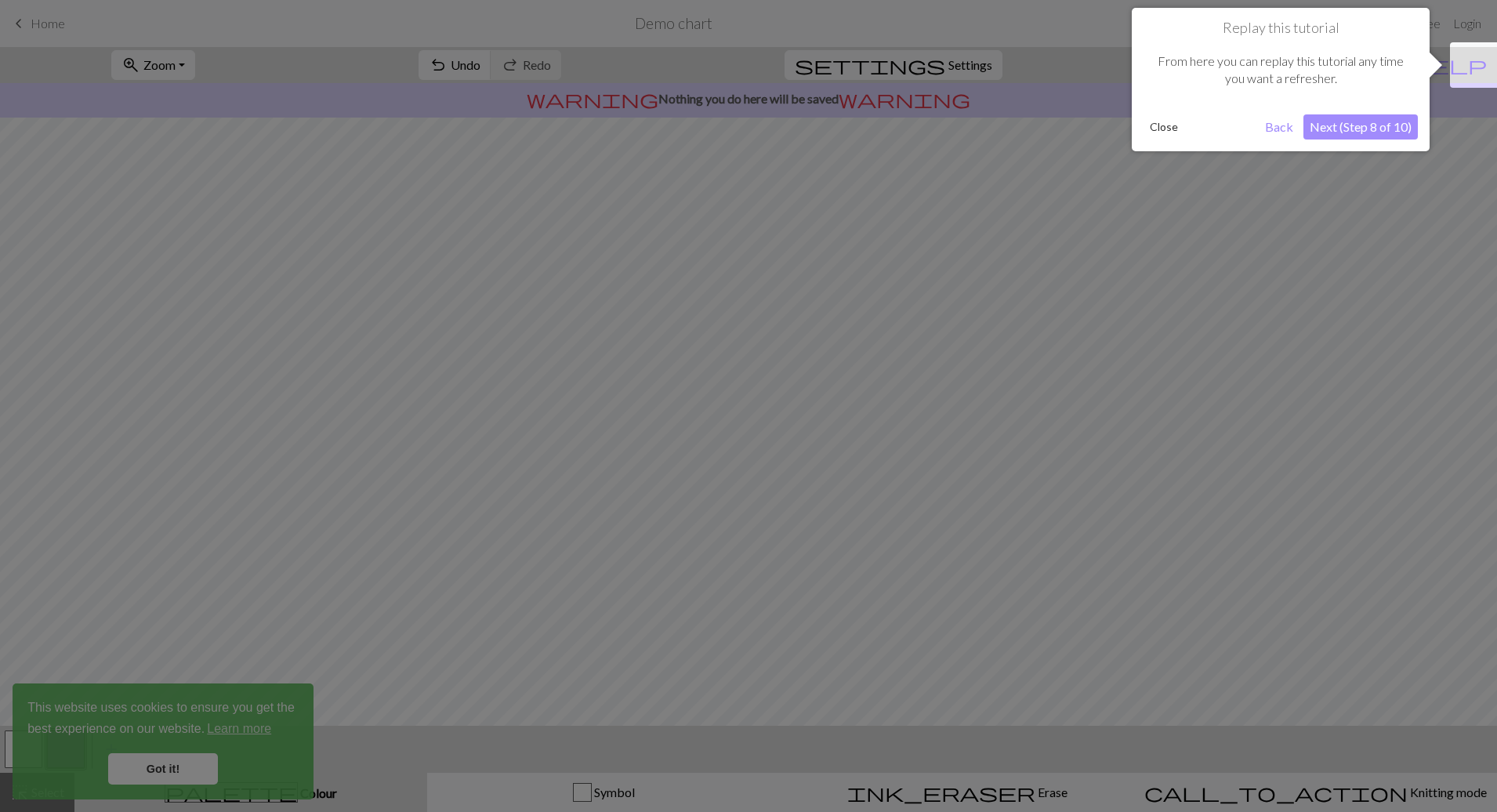
click at [1326, 125] on button "Next (Step 8 of 10)" at bounding box center [1361, 126] width 114 height 25
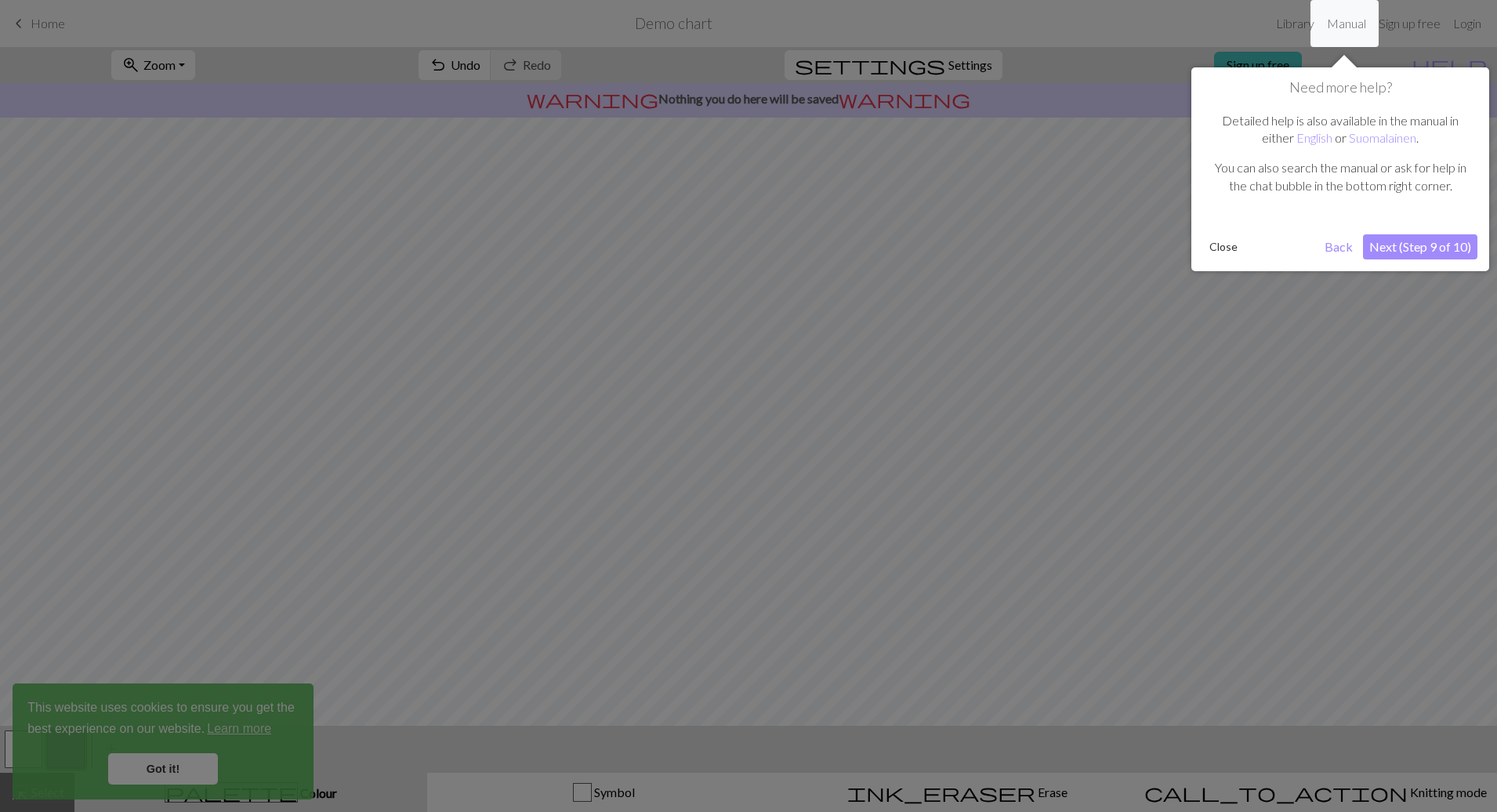
click at [1220, 243] on button "Close" at bounding box center [1223, 247] width 41 height 24
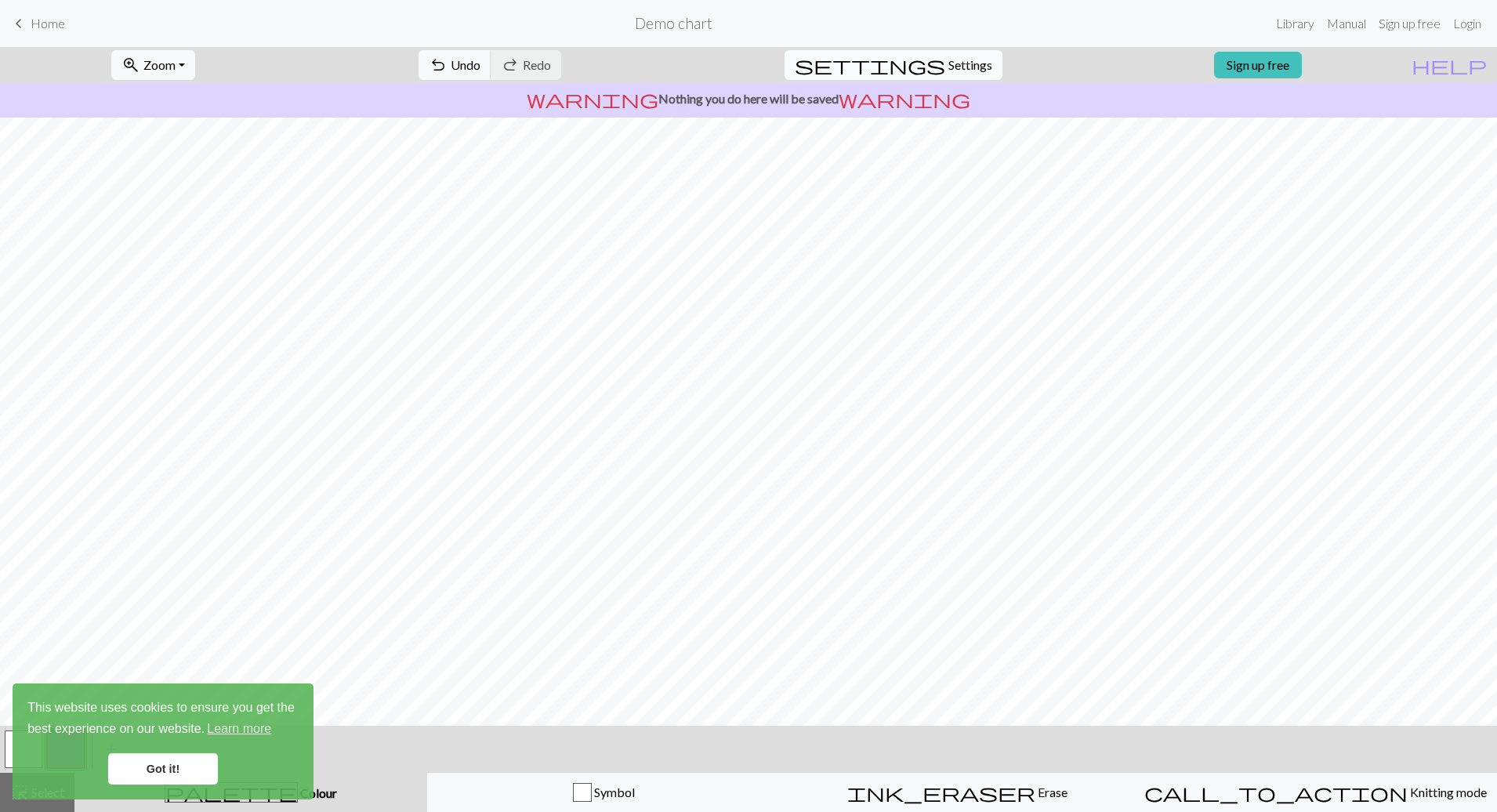
click at [949, 68] on span "Settings" at bounding box center [971, 65] width 44 height 18
select select "aran"
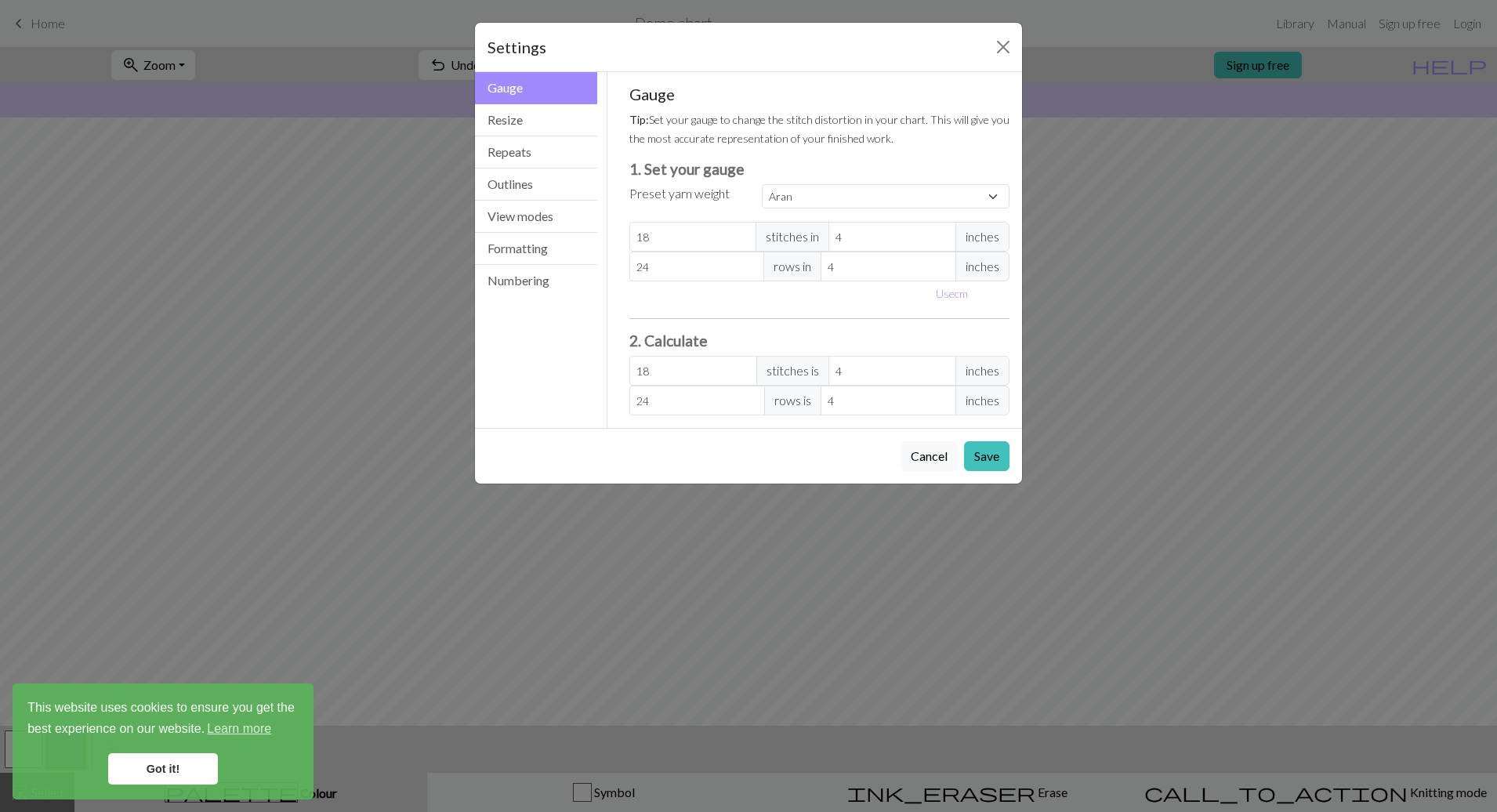
click at [909, 120] on small "Tip: Set your gauge to change the stitch distortion in your chart. This will gi…" at bounding box center [819, 128] width 380 height 32
click at [1011, 50] on button "Close" at bounding box center [1003, 46] width 25 height 25
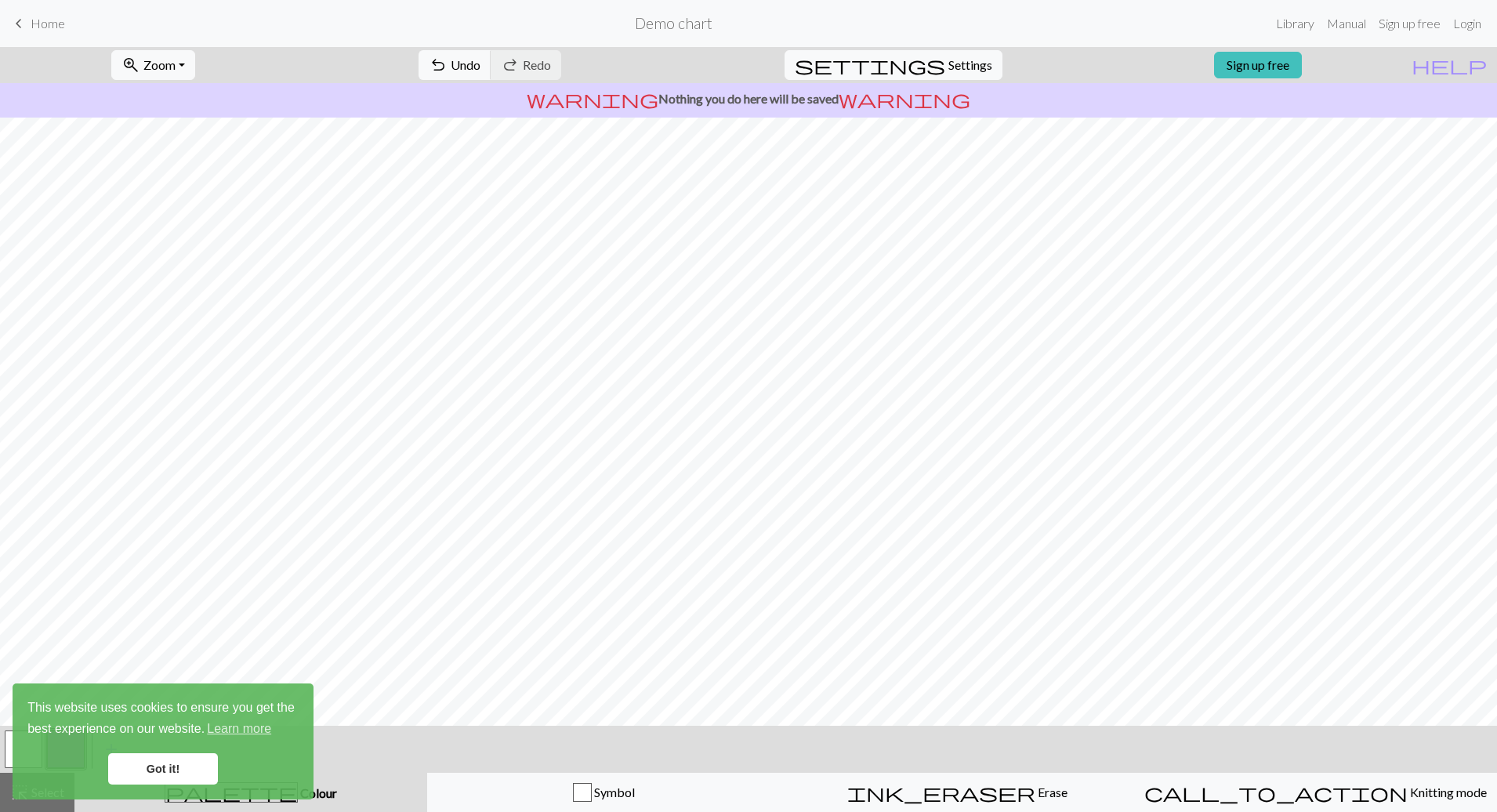
click at [180, 772] on link "Got it!" at bounding box center [162, 769] width 110 height 31
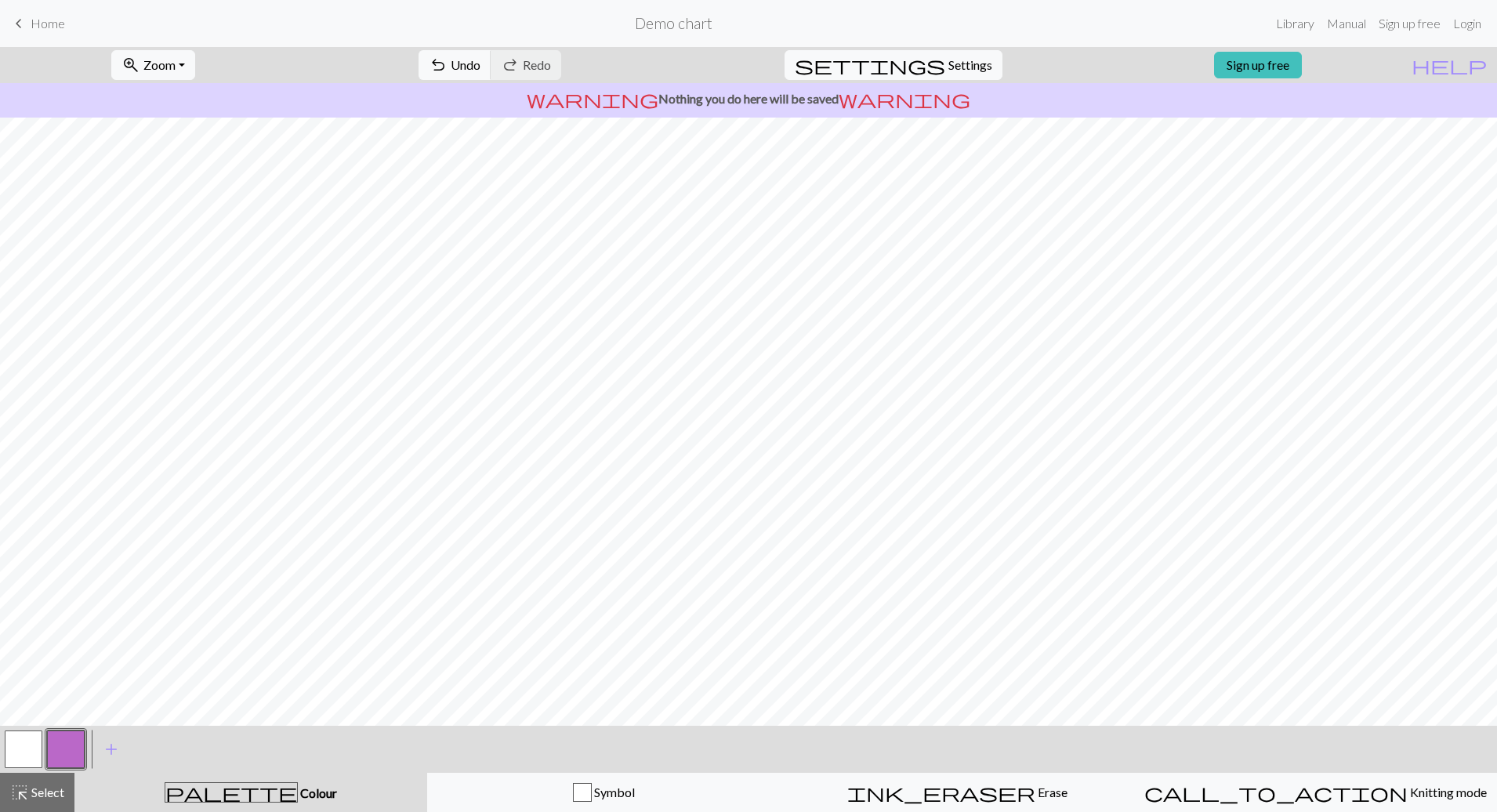
click at [69, 740] on button "button" at bounding box center [65, 748] width 38 height 38
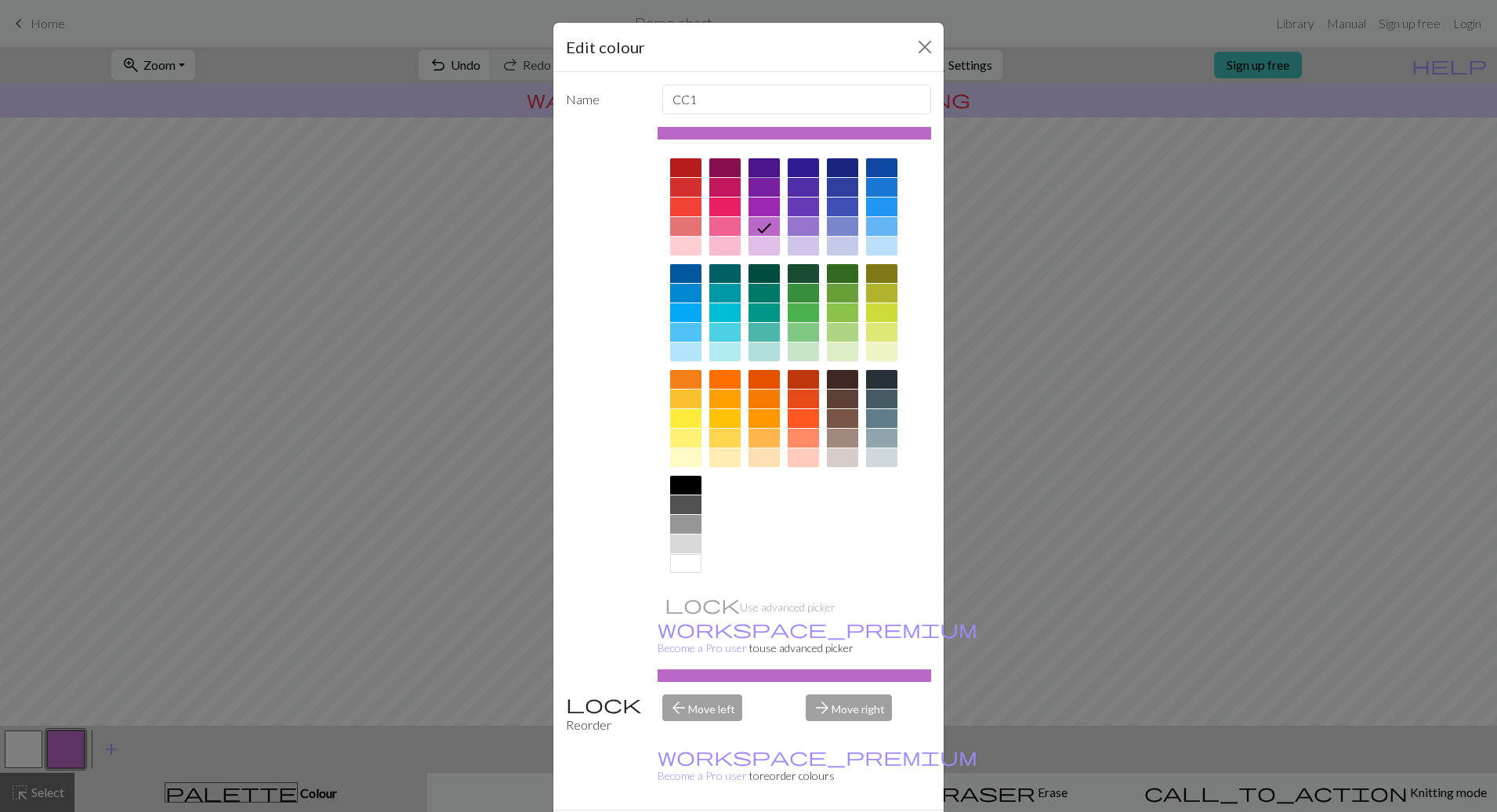
click at [756, 168] on div at bounding box center [764, 168] width 31 height 18
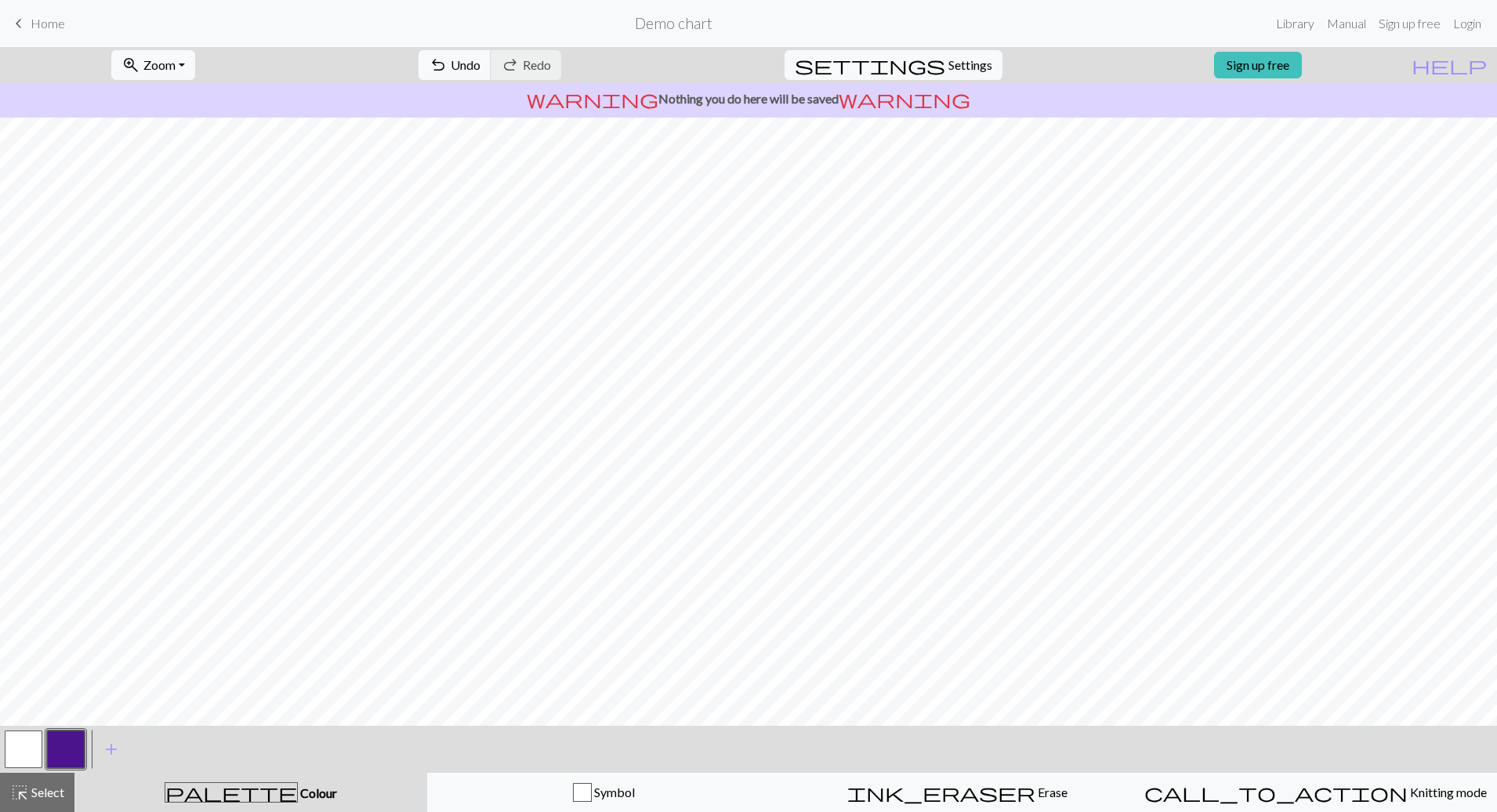
click at [29, 740] on button "button" at bounding box center [23, 748] width 38 height 38
click at [38, 741] on button "button" at bounding box center [23, 748] width 38 height 38
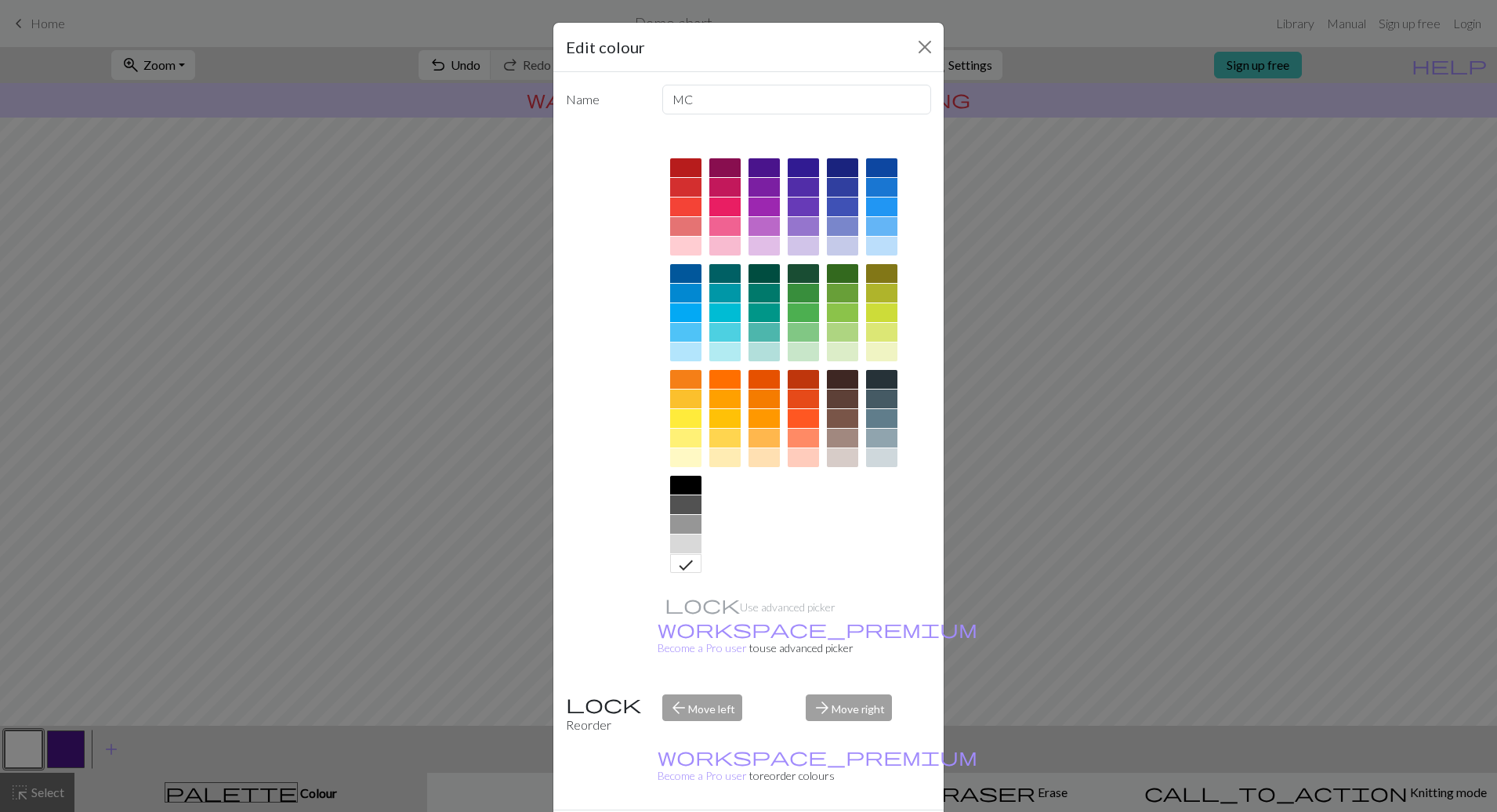
click at [756, 191] on div at bounding box center [764, 187] width 31 height 18
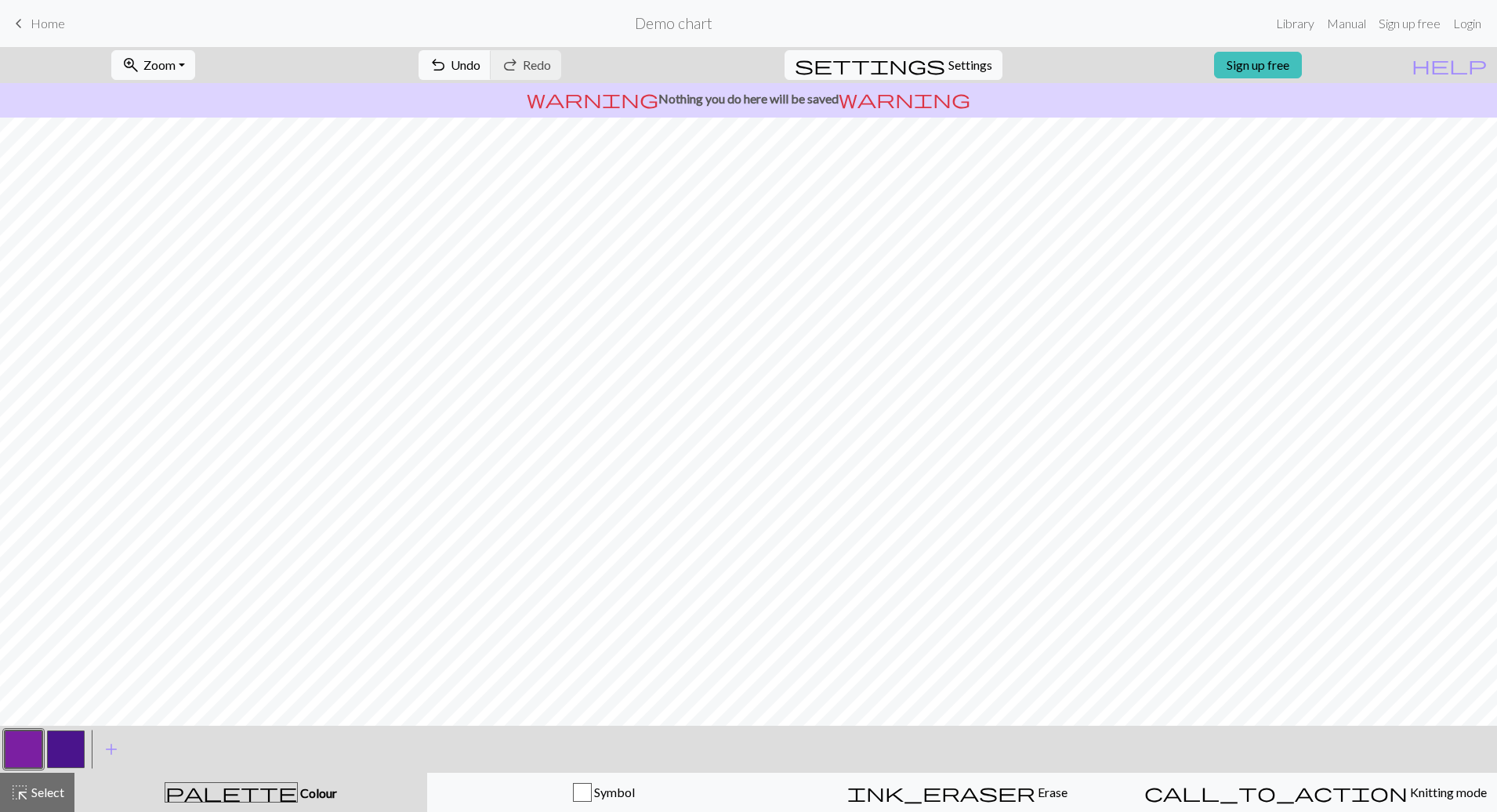
click at [20, 747] on button "button" at bounding box center [23, 748] width 38 height 38
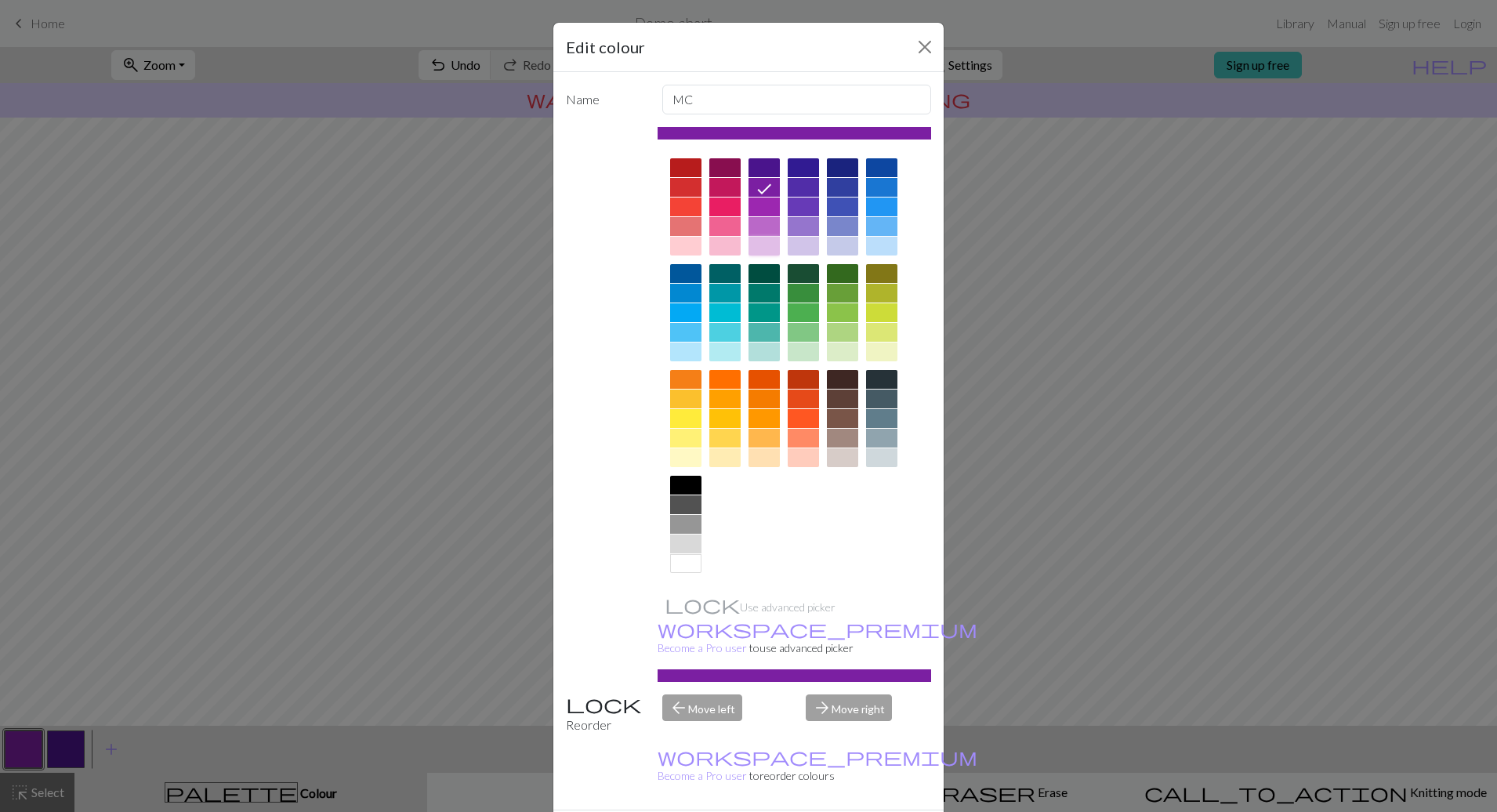
click at [758, 246] on div at bounding box center [764, 246] width 31 height 18
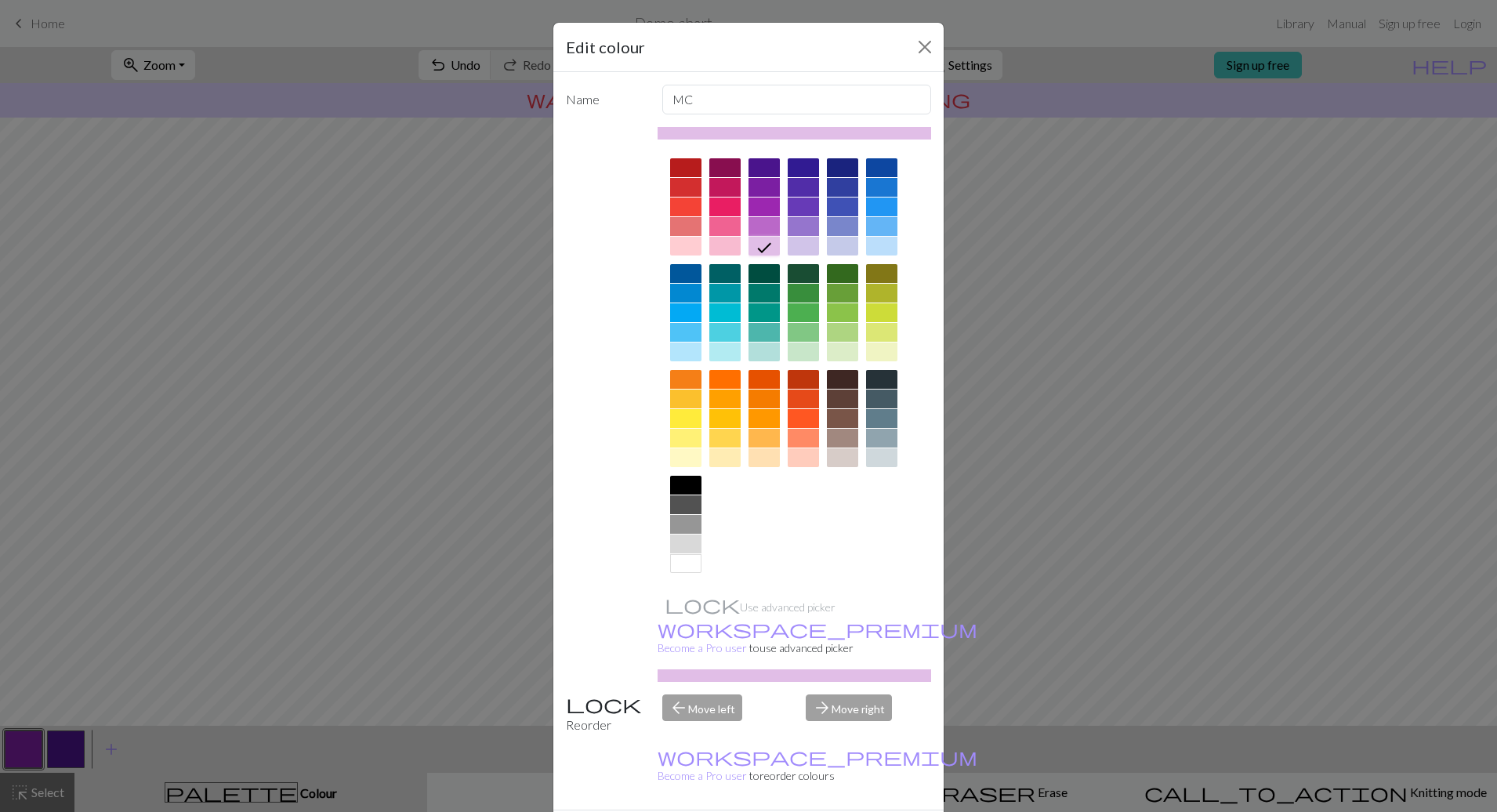
click at [791, 241] on div at bounding box center [803, 246] width 31 height 18
drag, startPoint x: 840, startPoint y: 782, endPoint x: 779, endPoint y: 794, distance: 62.2
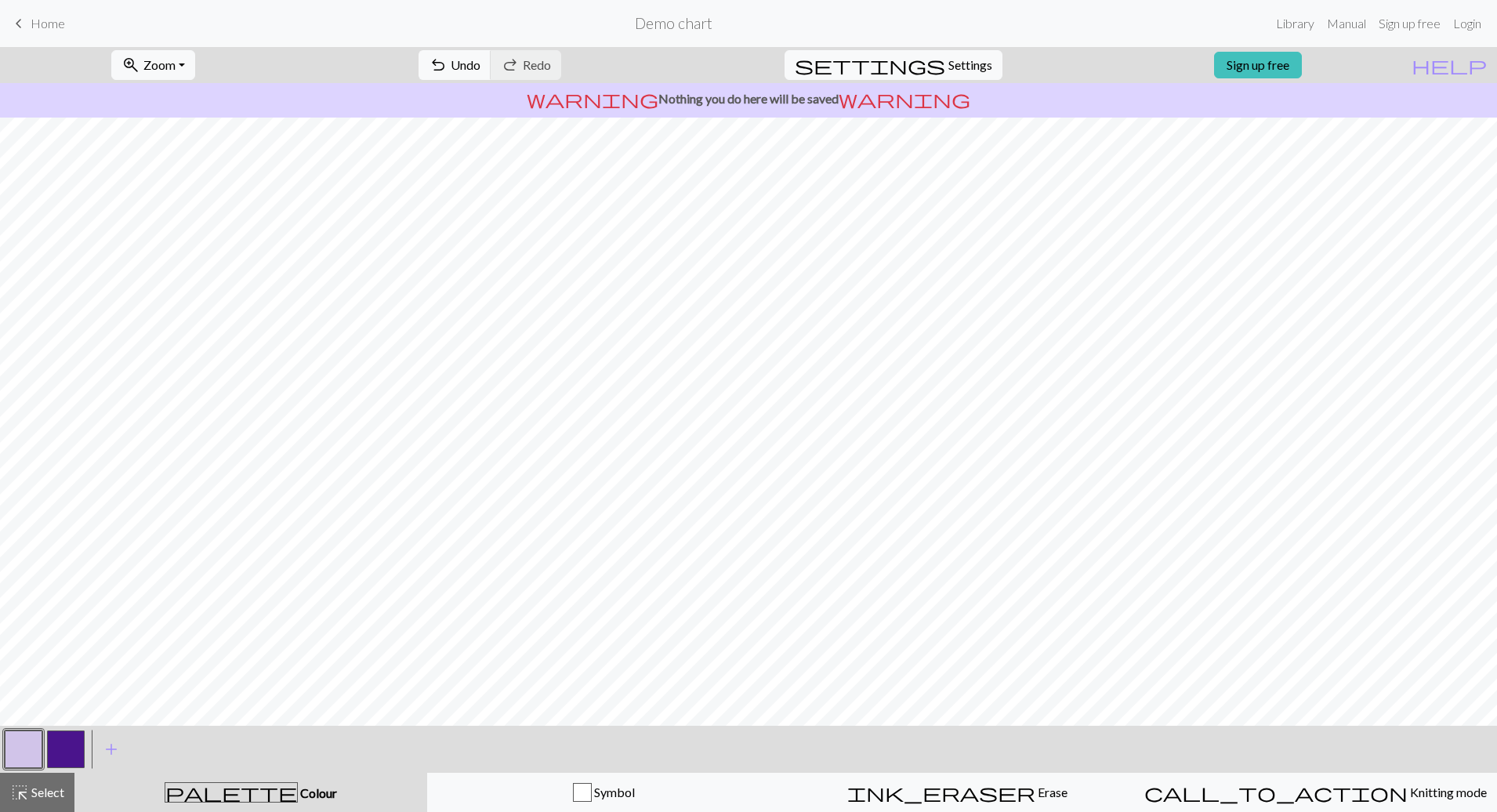
click at [76, 744] on button "button" at bounding box center [65, 748] width 38 height 38
click at [60, 735] on button "button" at bounding box center [65, 748] width 38 height 38
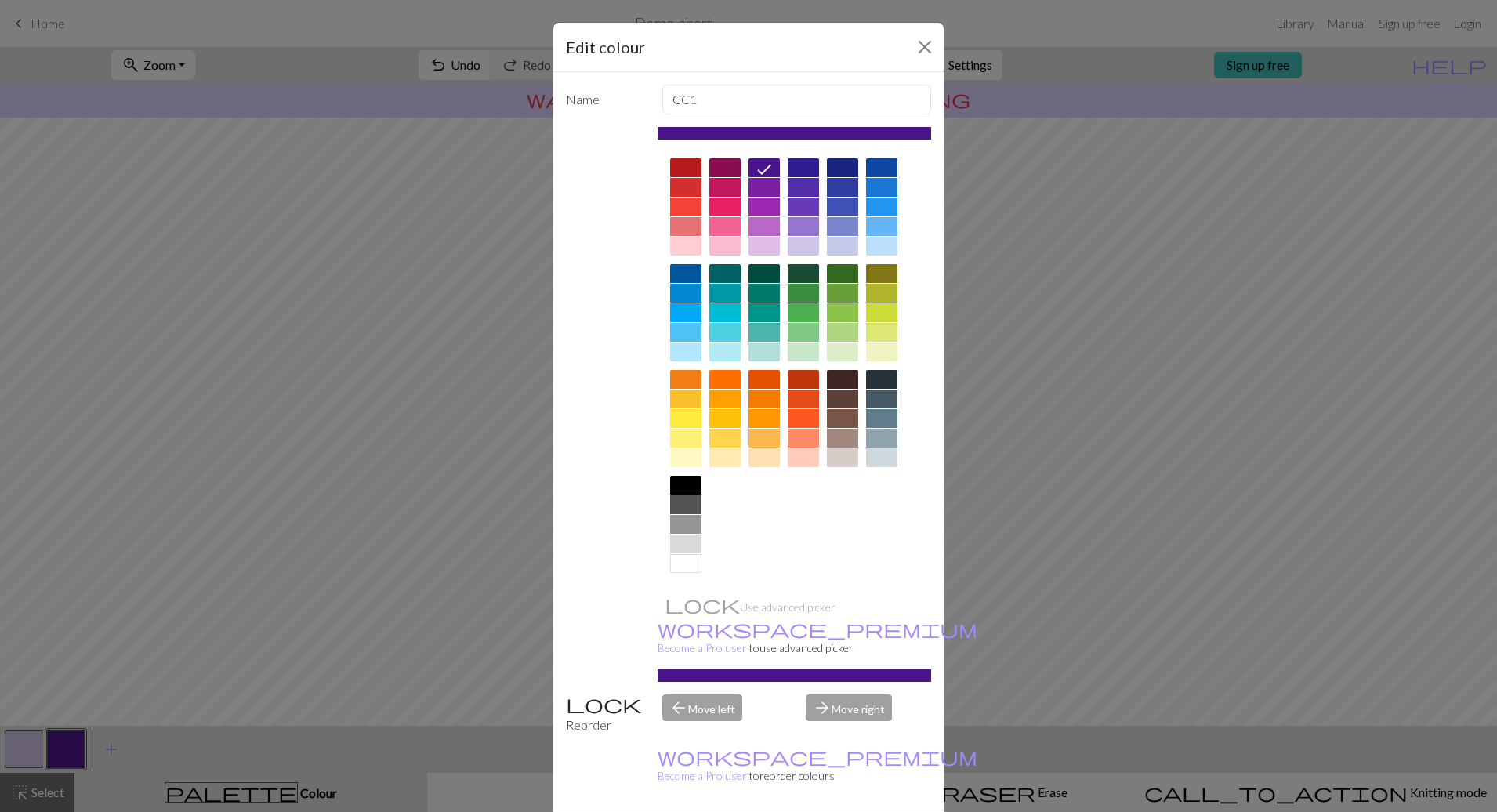
click at [799, 194] on div at bounding box center [803, 187] width 31 height 18
click at [803, 217] on div at bounding box center [803, 211] width 31 height 106
click at [799, 234] on div at bounding box center [803, 226] width 31 height 18
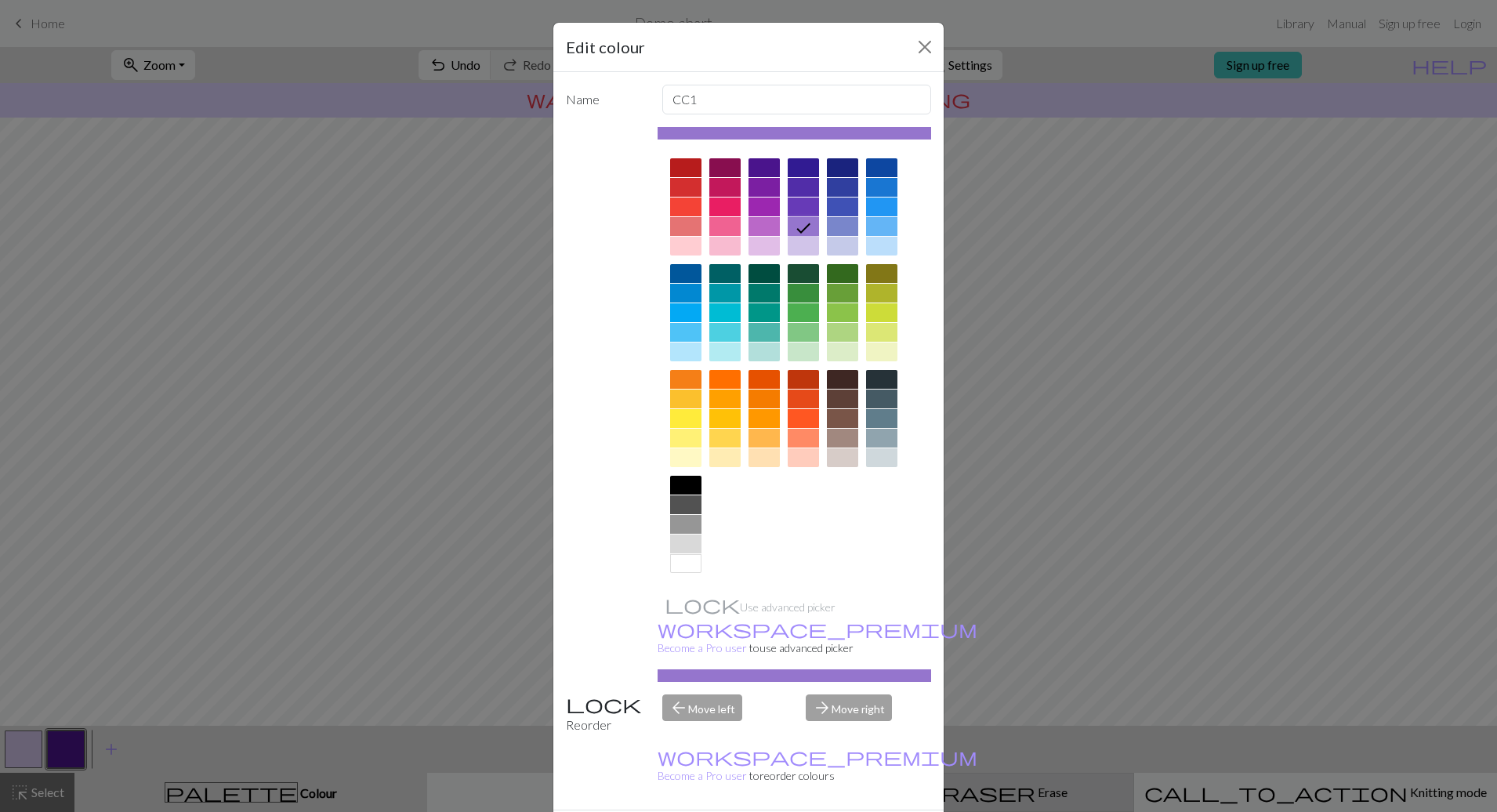
drag, startPoint x: 845, startPoint y: 787, endPoint x: 822, endPoint y: 800, distance: 26.4
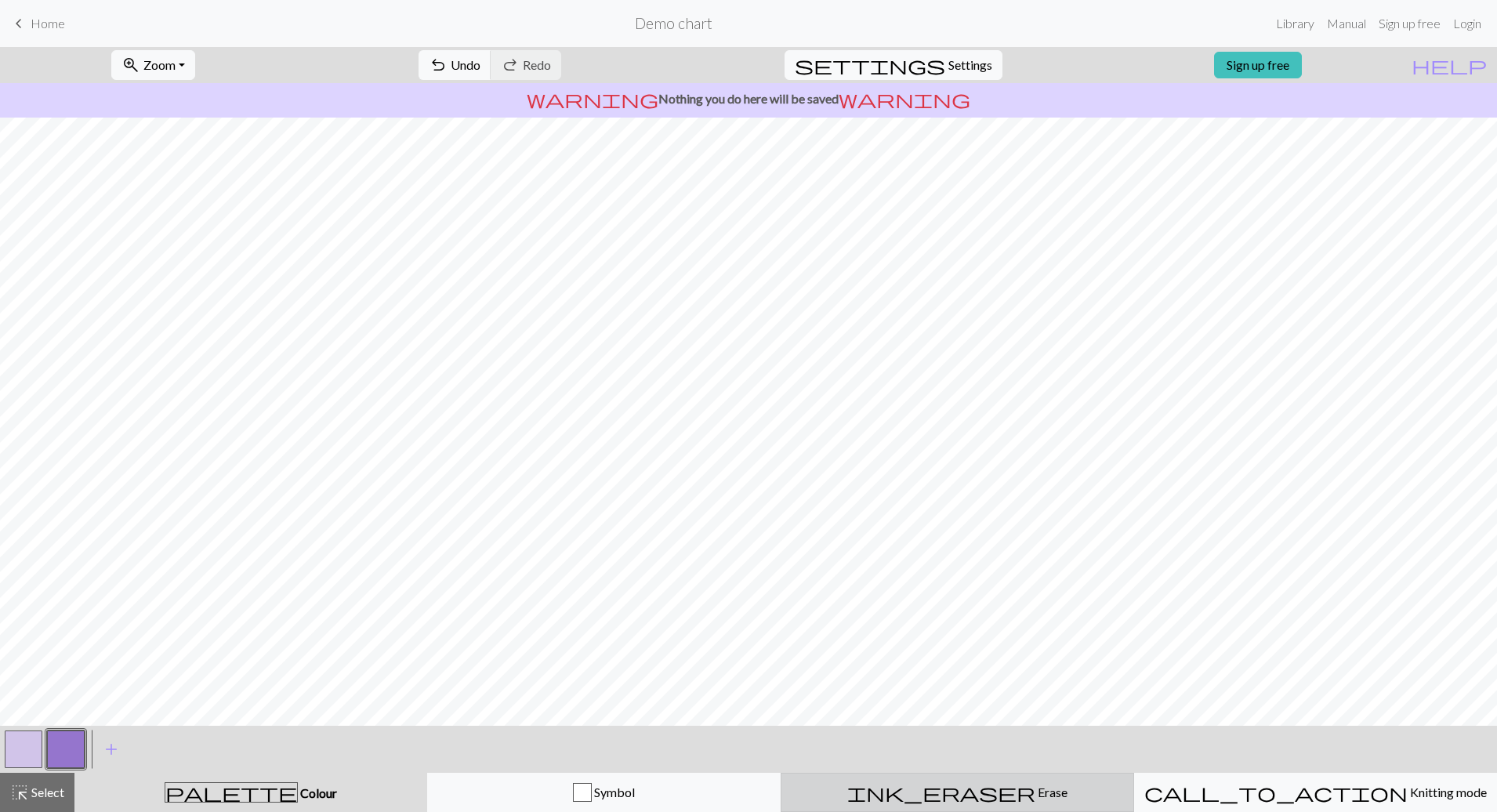
click at [1017, 786] on div "ink_eraser Erase Erase" at bounding box center [957, 792] width 333 height 18
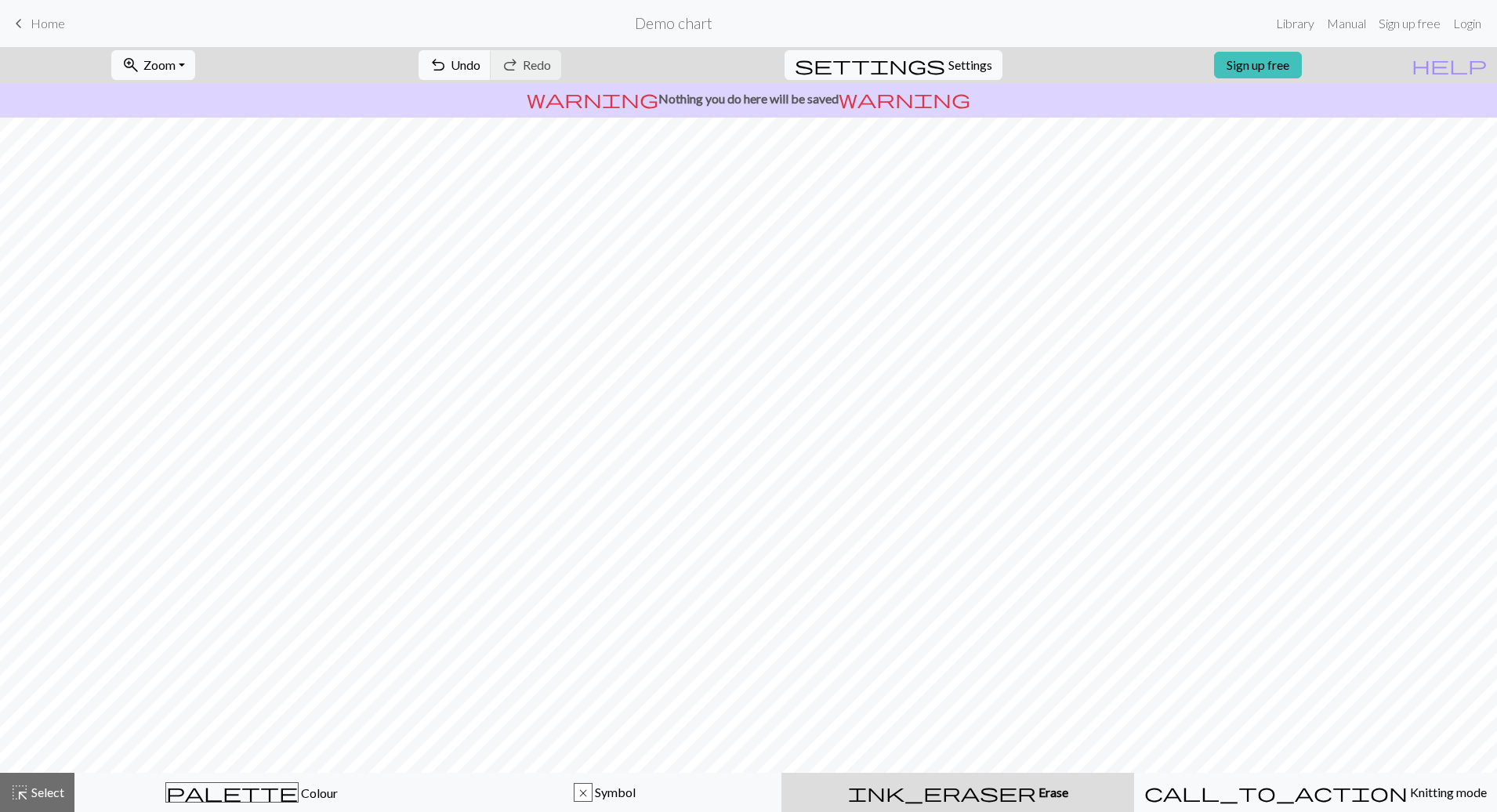
click at [553, 810] on button "x Symbol" at bounding box center [604, 792] width 353 height 40
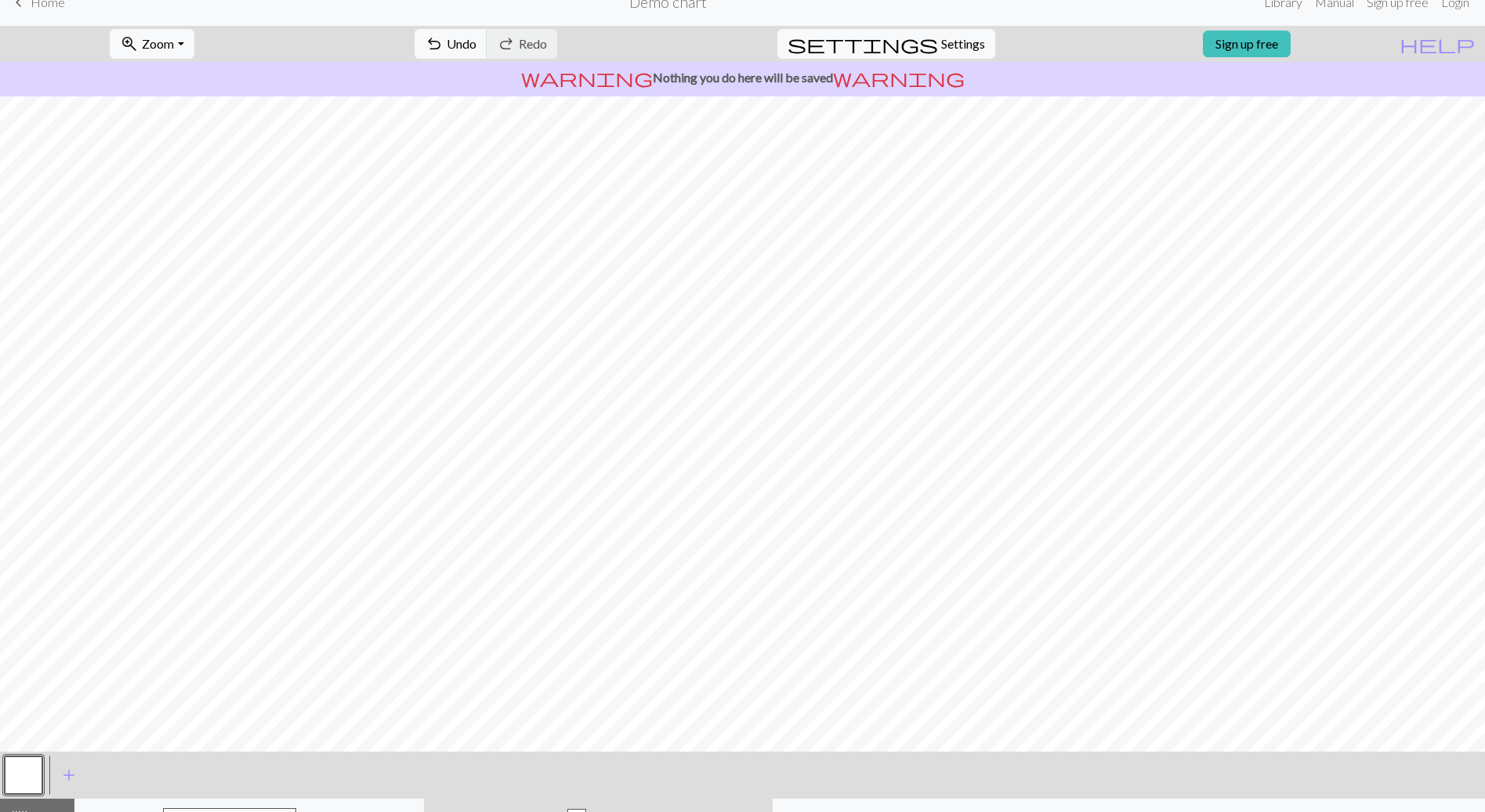
scroll to position [47, 0]
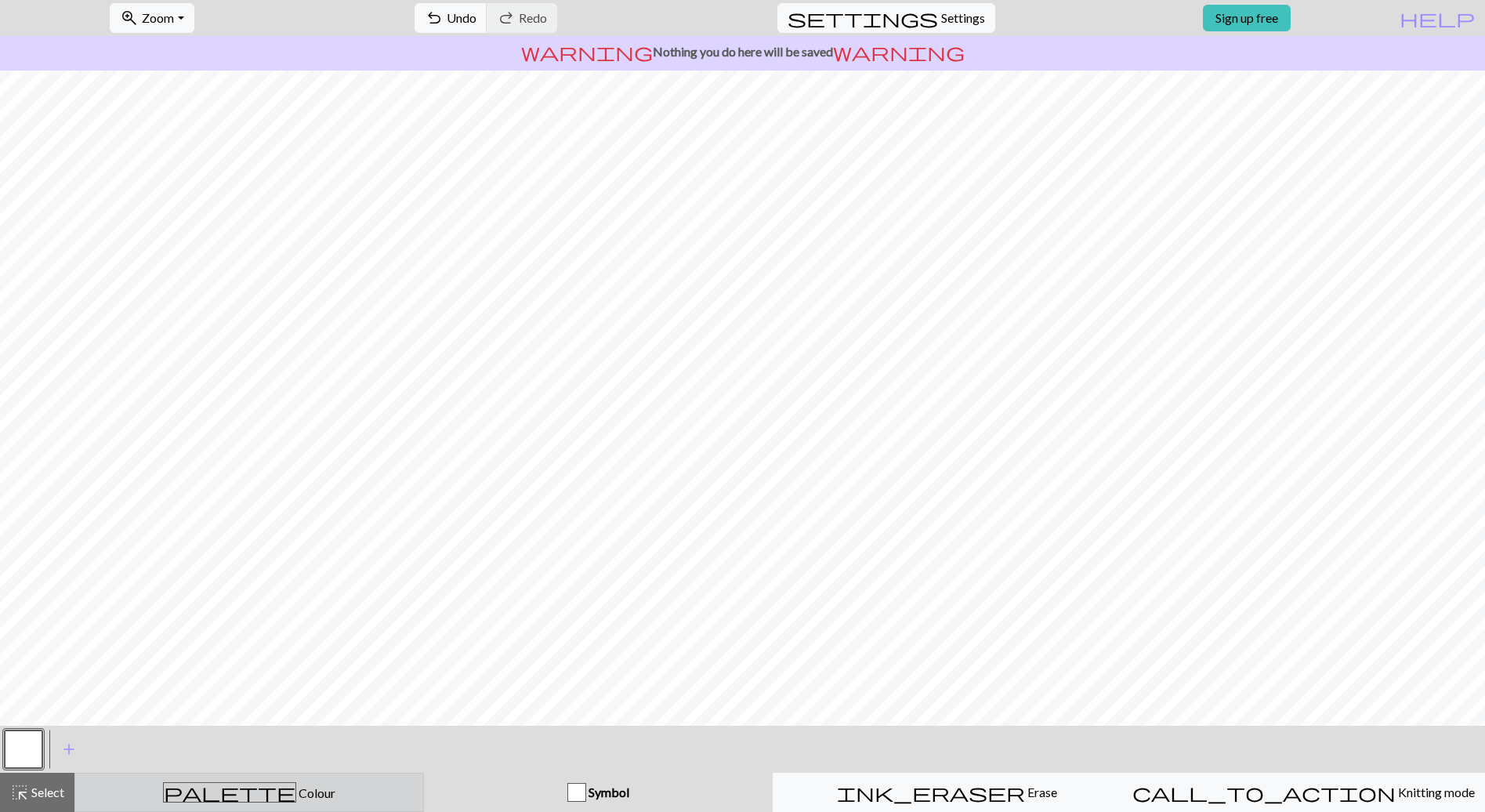
click at [275, 803] on button "palette Colour Colour" at bounding box center [249, 792] width 349 height 40
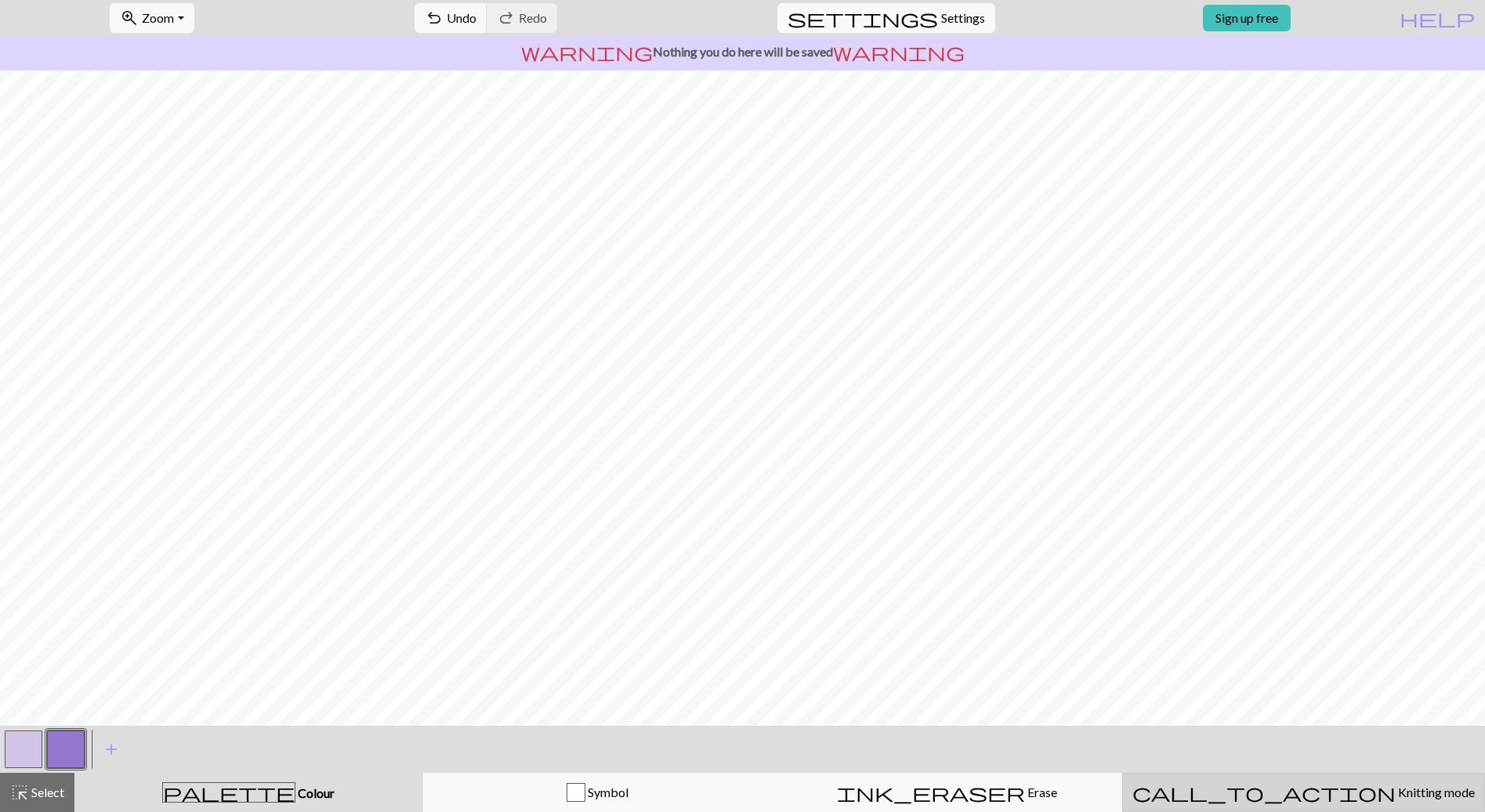
click at [1396, 787] on span "Knitting mode" at bounding box center [1435, 792] width 79 height 15
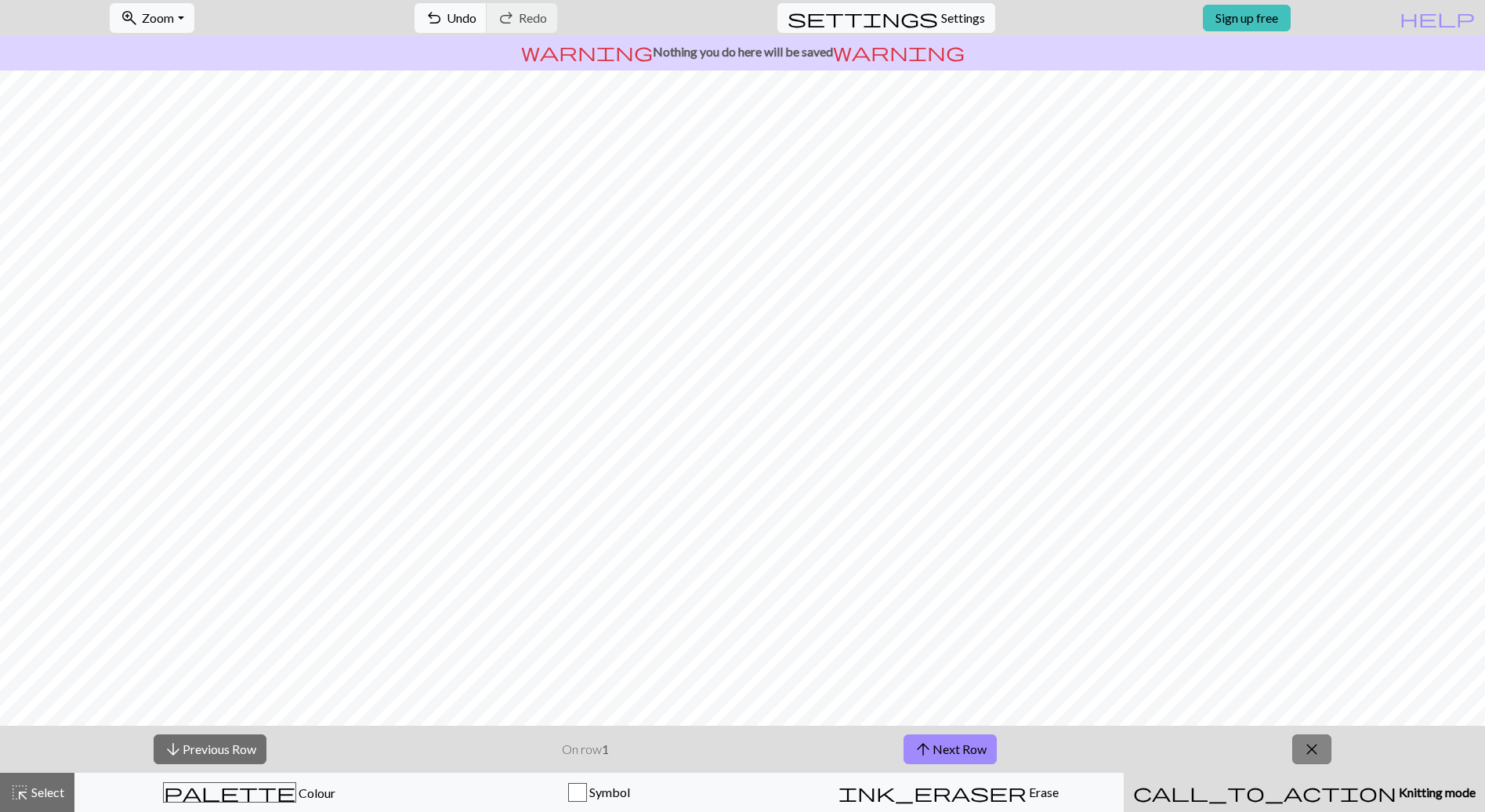
click at [1303, 744] on span "close" at bounding box center [1312, 749] width 18 height 22
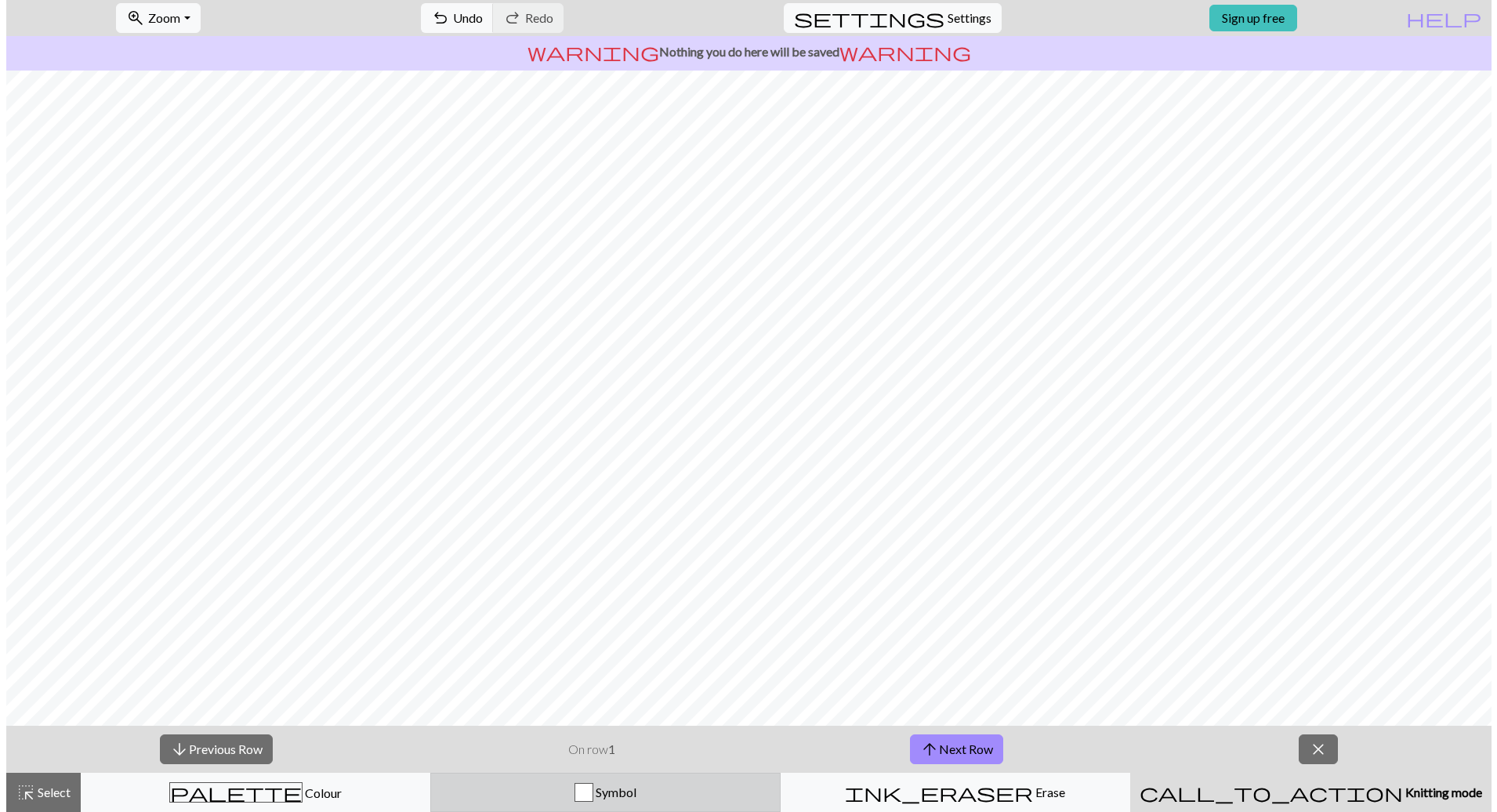
scroll to position [0, 0]
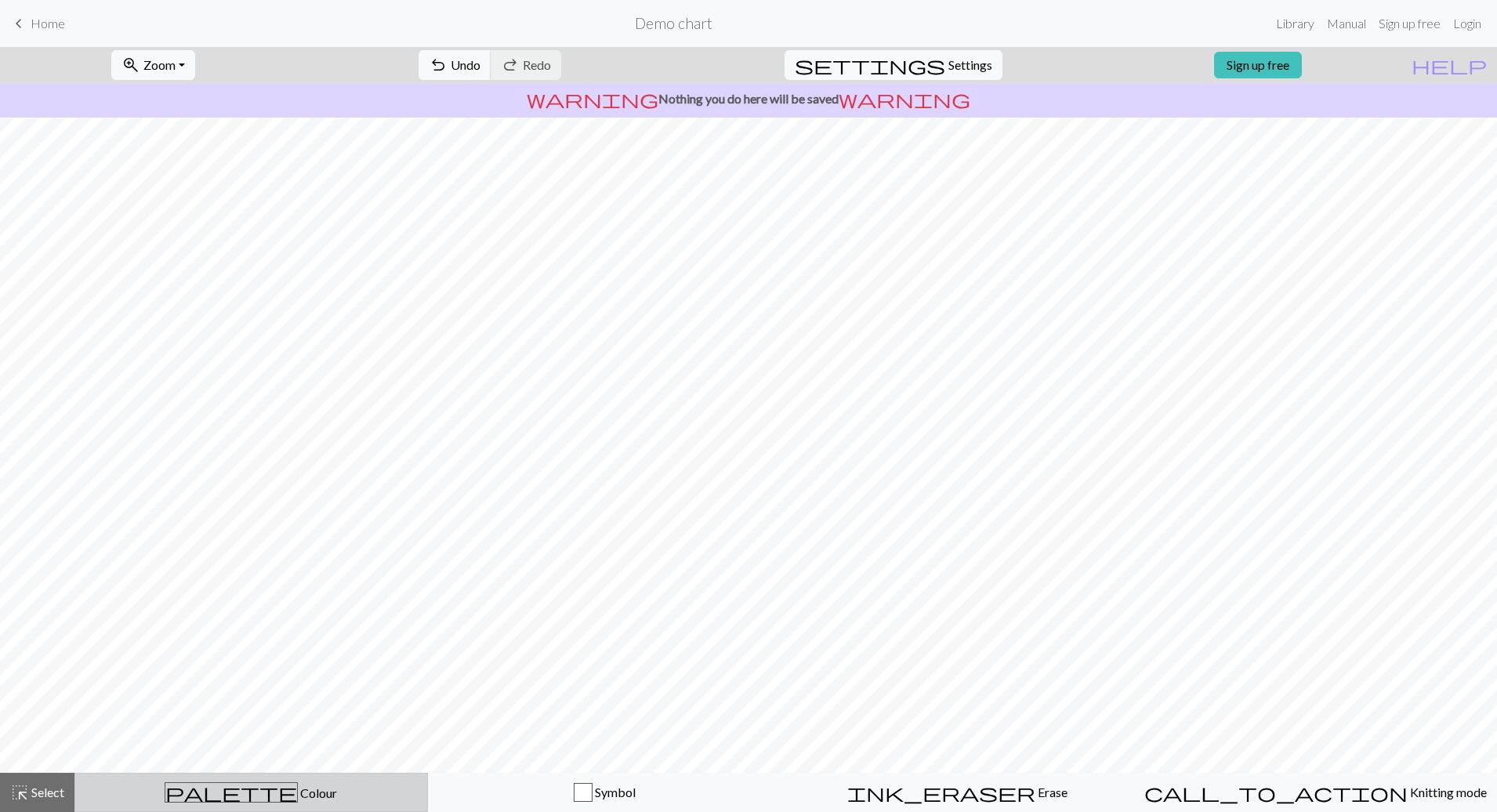
click at [264, 811] on html "This website uses cookies to ensure you get the best experience on our website.…" at bounding box center [748, 406] width 1497 height 812
click at [298, 799] on span "Colour" at bounding box center [317, 793] width 40 height 15
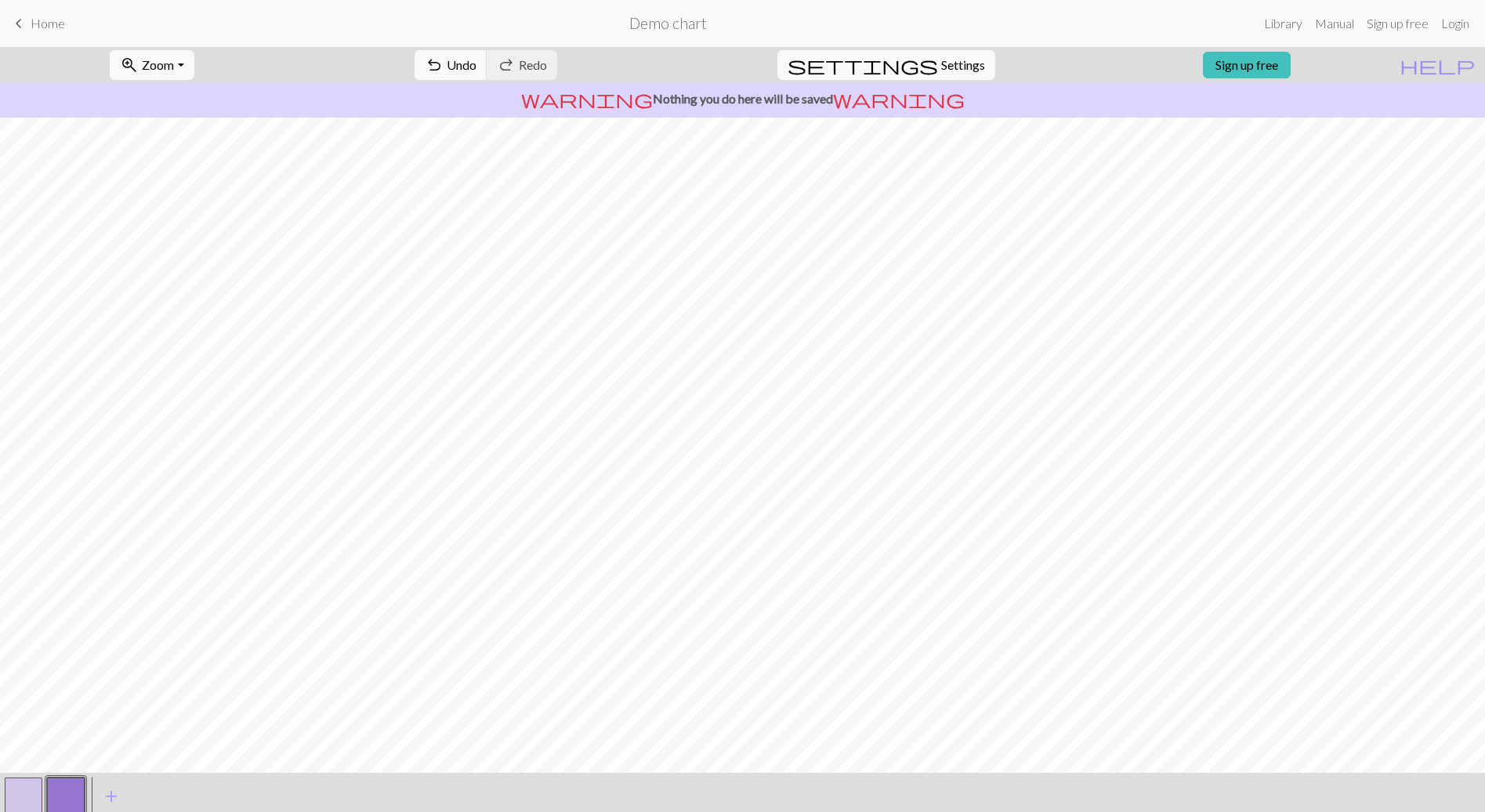
click at [13, 803] on button "button" at bounding box center [23, 795] width 38 height 38
click at [941, 60] on span "Settings" at bounding box center [963, 65] width 44 height 18
select select "aran"
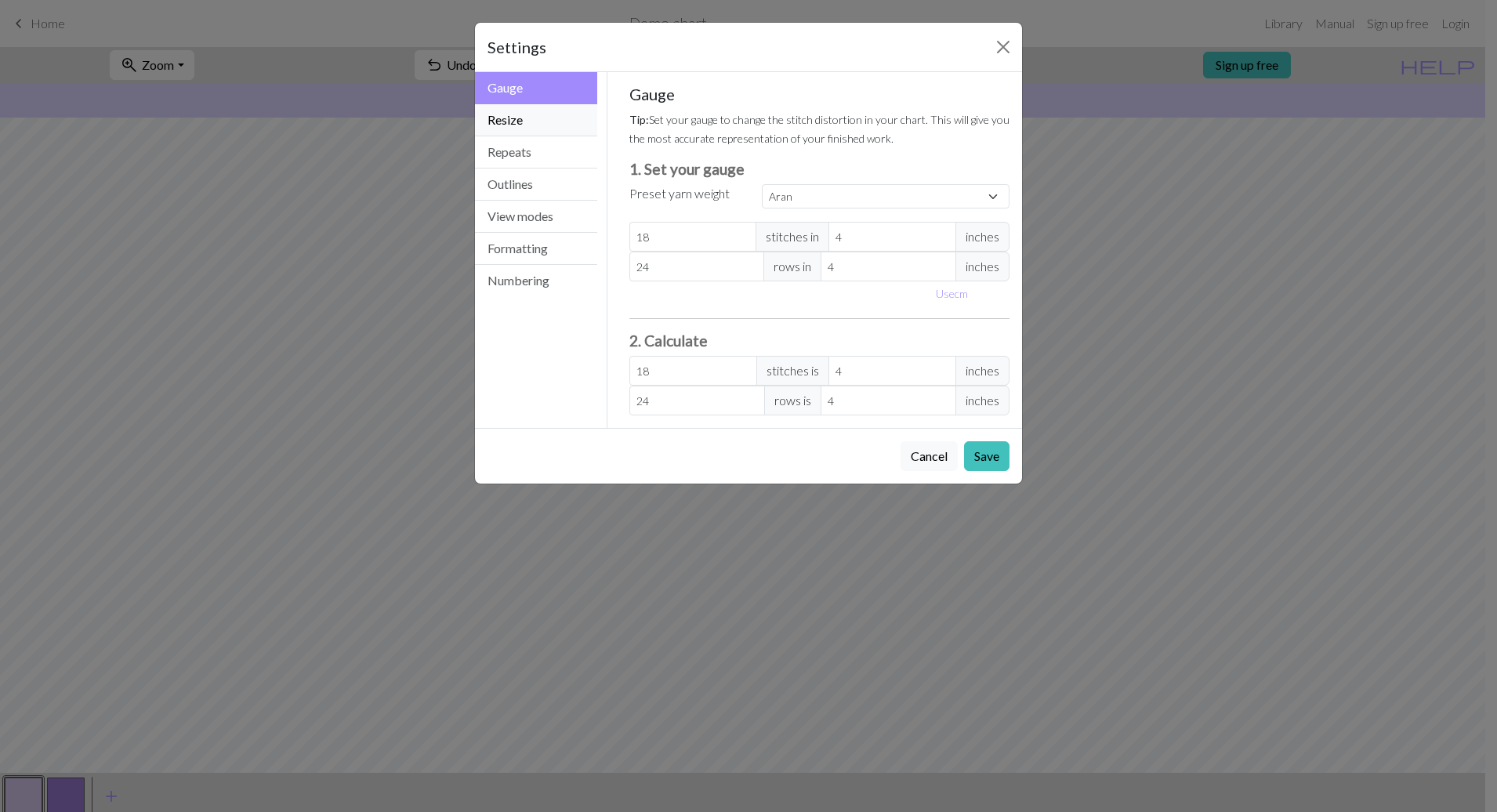
click at [531, 104] on button "Resize" at bounding box center [536, 120] width 123 height 32
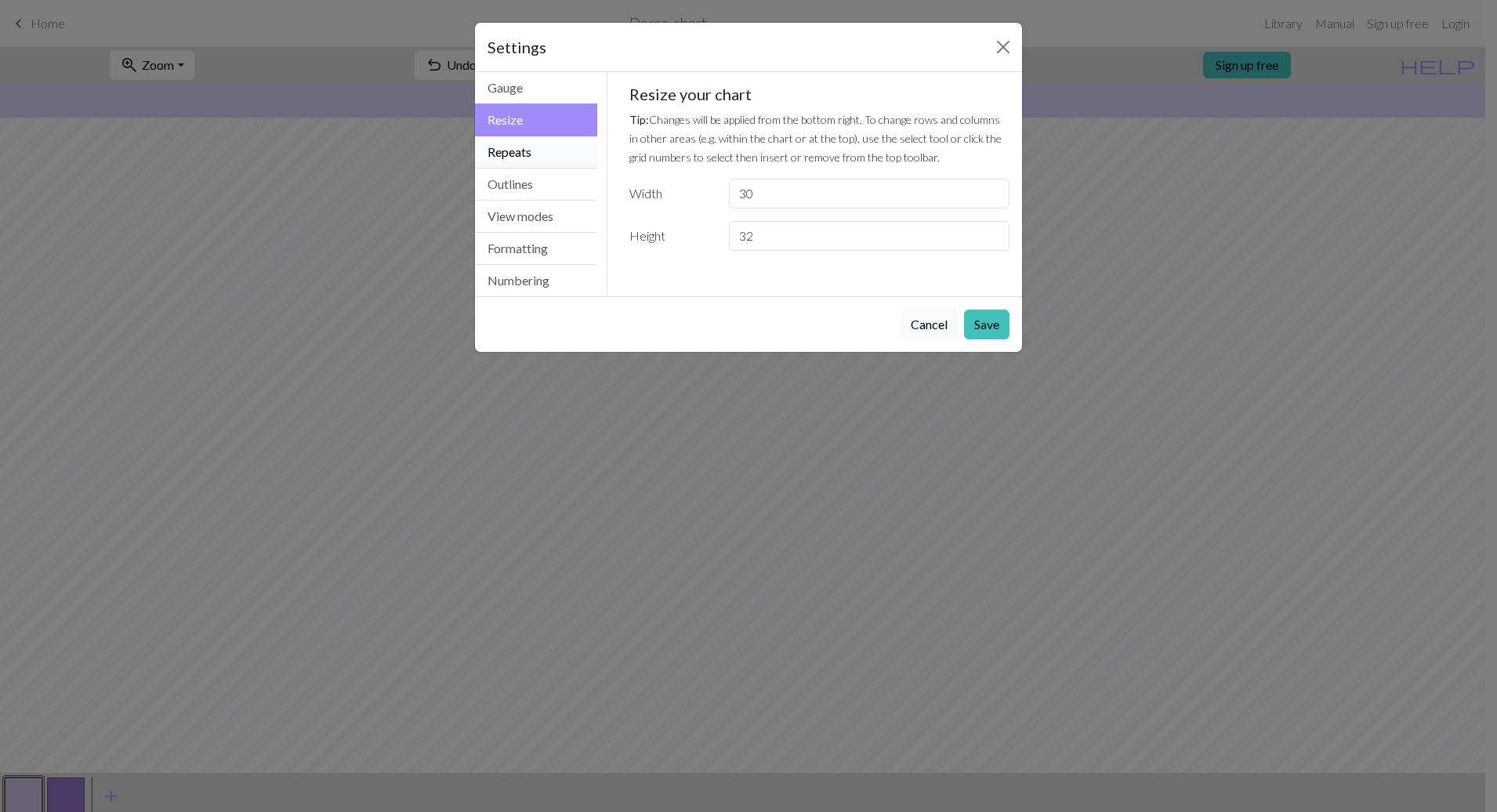
click at [538, 160] on button "Repeats" at bounding box center [536, 152] width 123 height 32
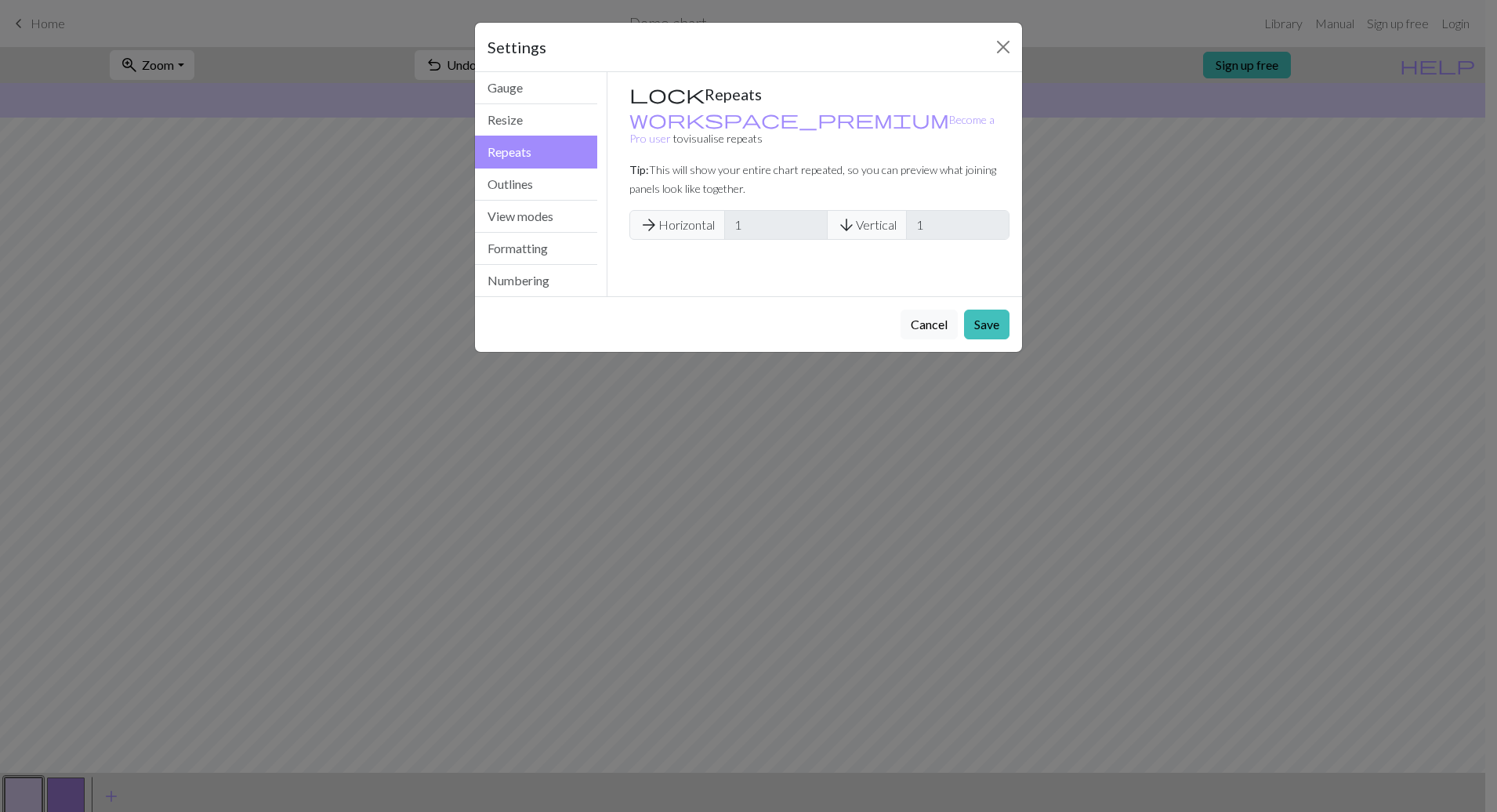
click at [682, 210] on span "arrow_forward Horizontal" at bounding box center [678, 225] width 96 height 29
click at [695, 118] on link "workspace_premium Become a Pro user" at bounding box center [812, 128] width 365 height 32
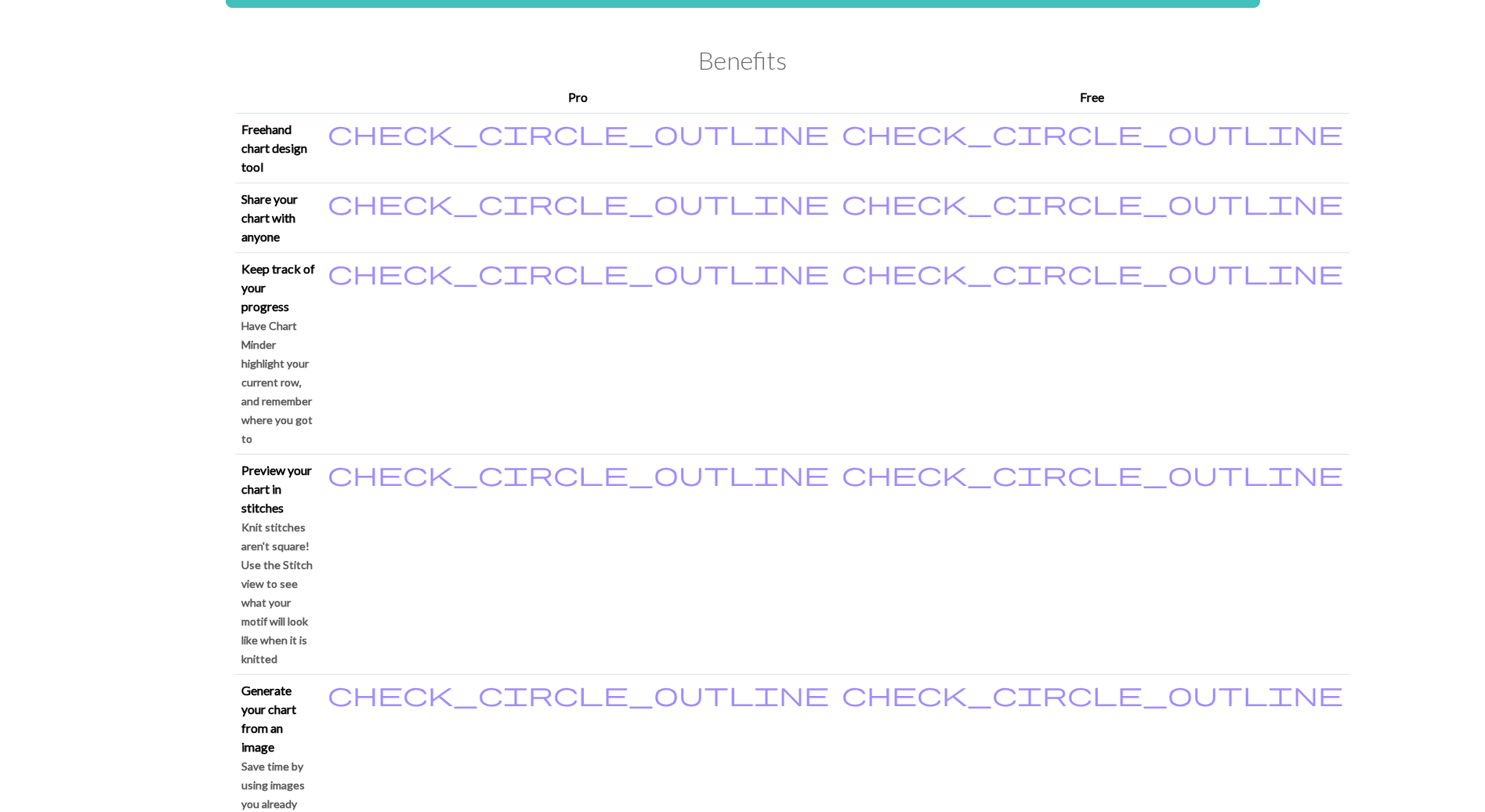
scroll to position [78, 0]
